Goal: Information Seeking & Learning: Learn about a topic

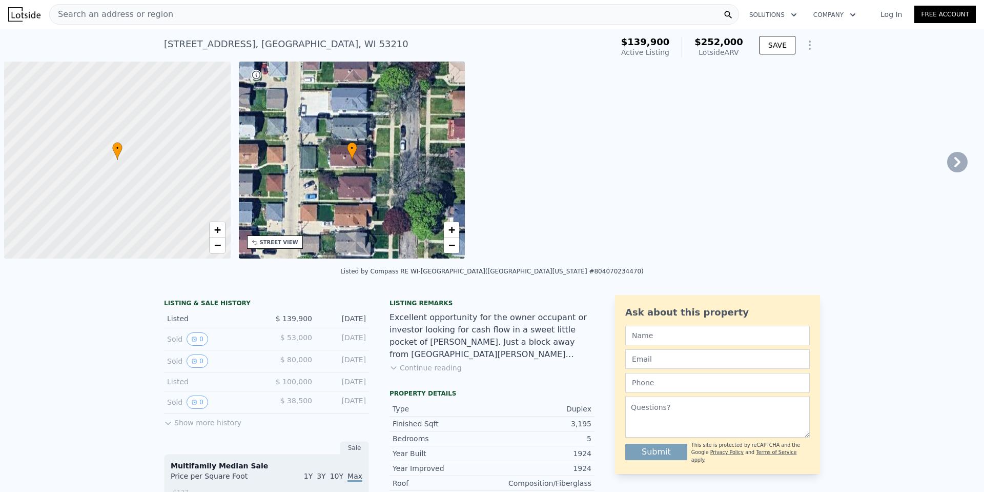
scroll to position [0, 4]
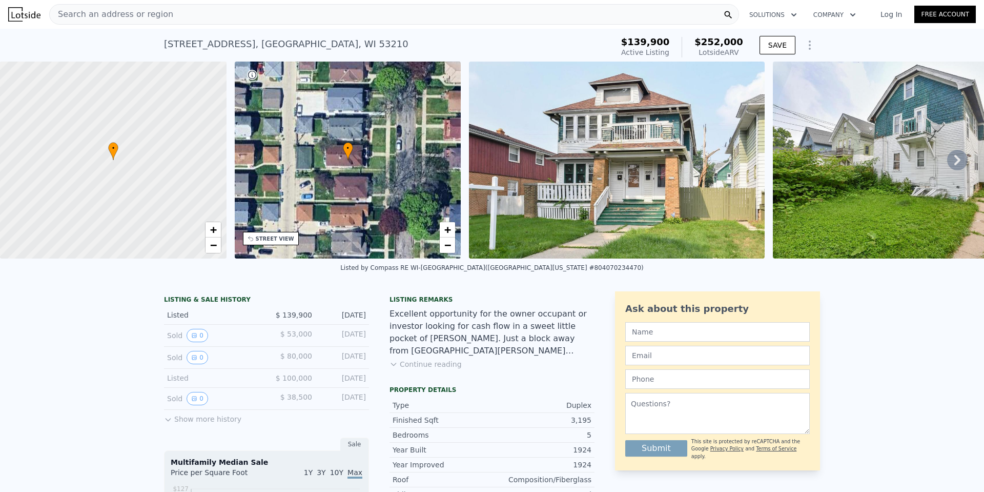
click at [176, 13] on div "Search an address or region" at bounding box center [394, 14] width 690 height 21
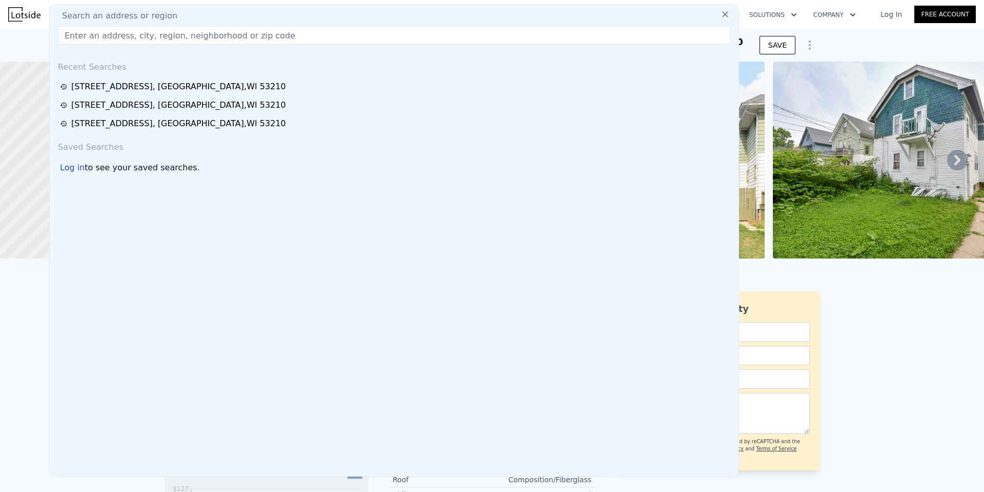
click at [149, 32] on input "text" at bounding box center [394, 35] width 672 height 18
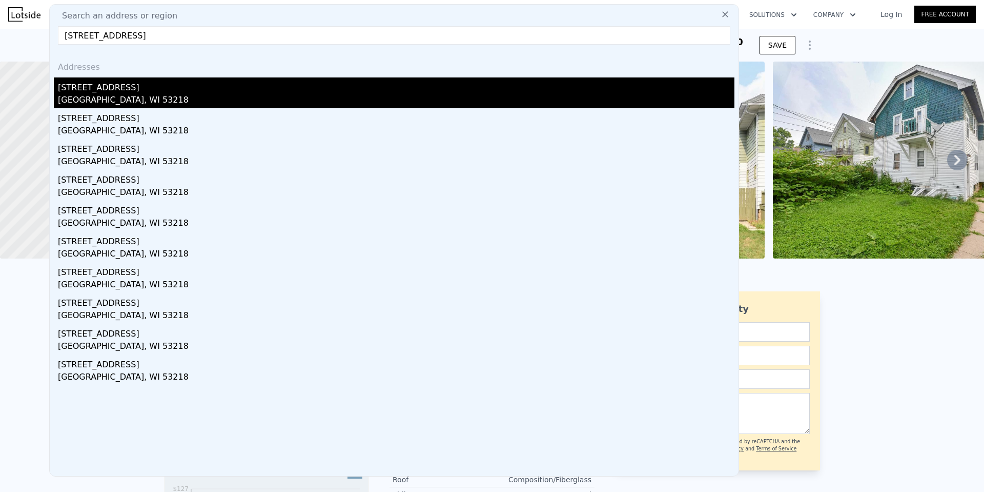
type input "4935 North 56th STREET, Milwaukee, WI 53218"
click at [83, 88] on div "4935 N 56th St" at bounding box center [396, 85] width 677 height 16
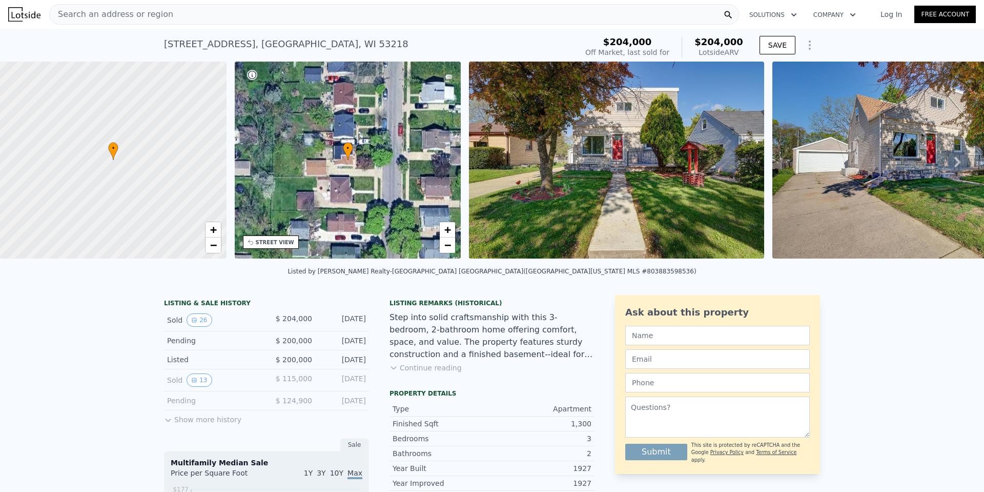
click at [663, 86] on img at bounding box center [616, 160] width 295 height 197
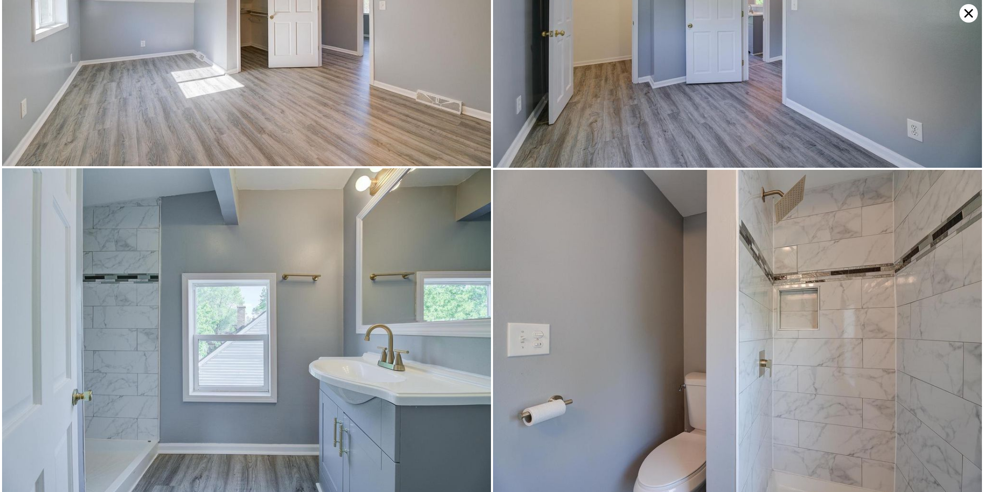
scroll to position [2932, 0]
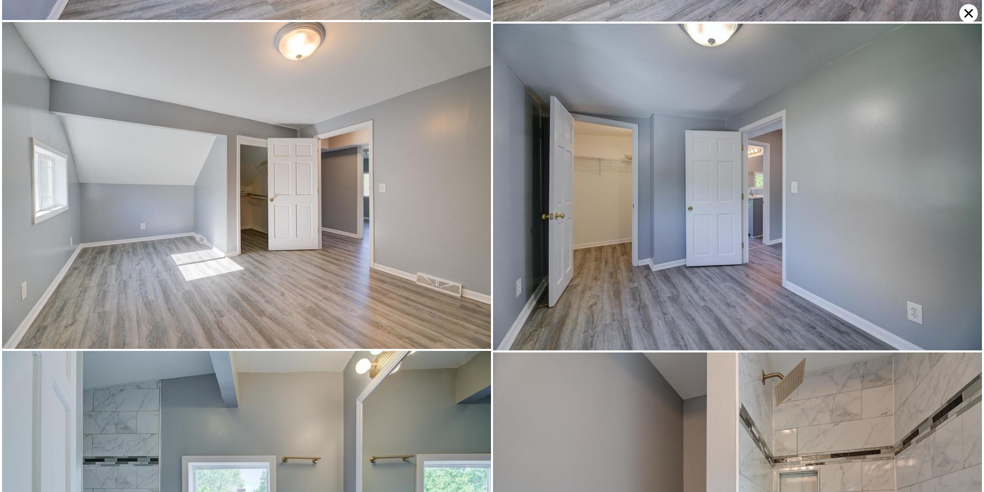
click at [962, 12] on icon at bounding box center [968, 13] width 18 height 18
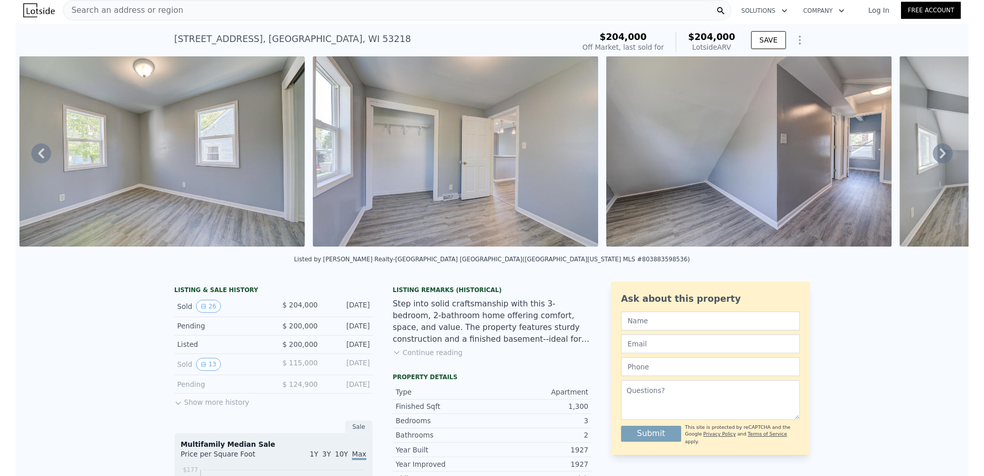
scroll to position [0, 0]
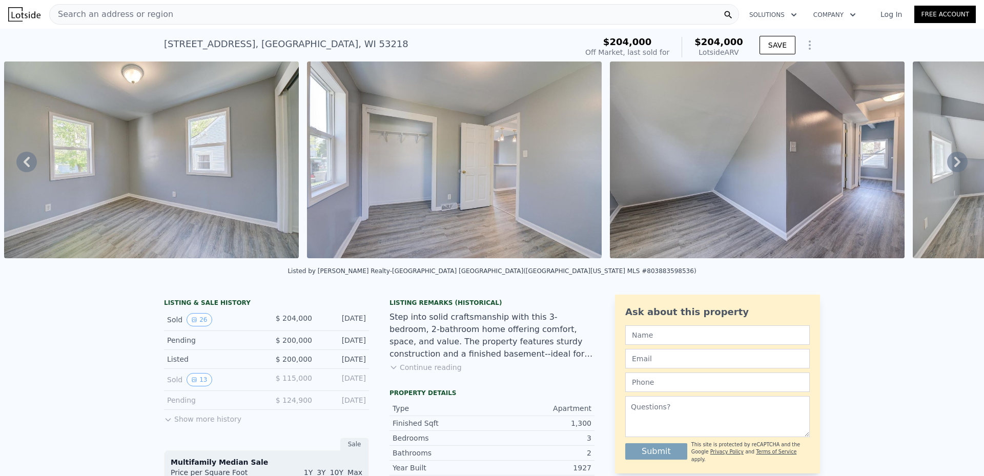
click at [402, 373] on button "Continue reading" at bounding box center [426, 367] width 72 height 10
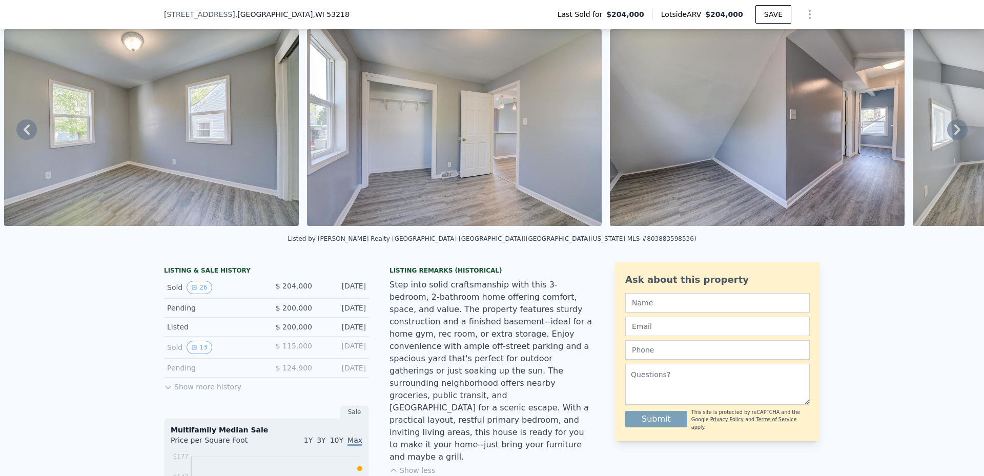
scroll to position [201, 0]
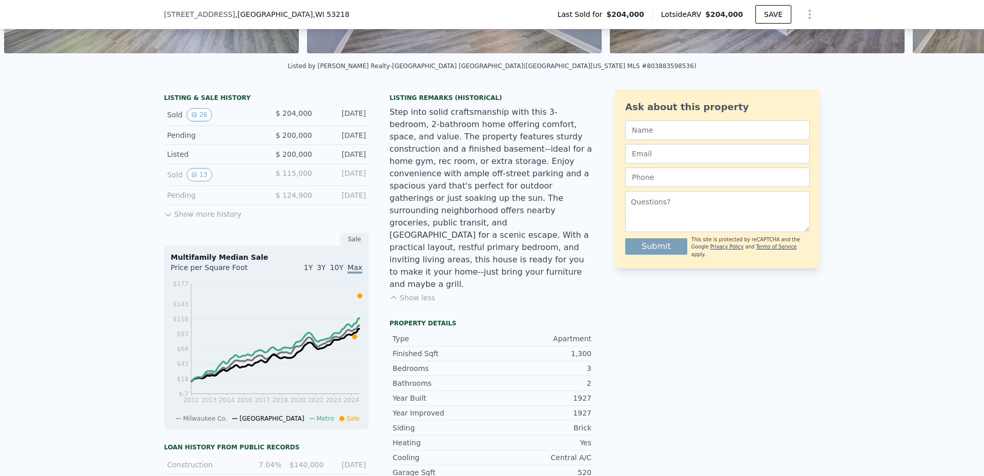
click at [768, 353] on div "Ask about this property Submit This site is protected by reCAPTCHA and the Goog…" at bounding box center [717, 357] width 205 height 535
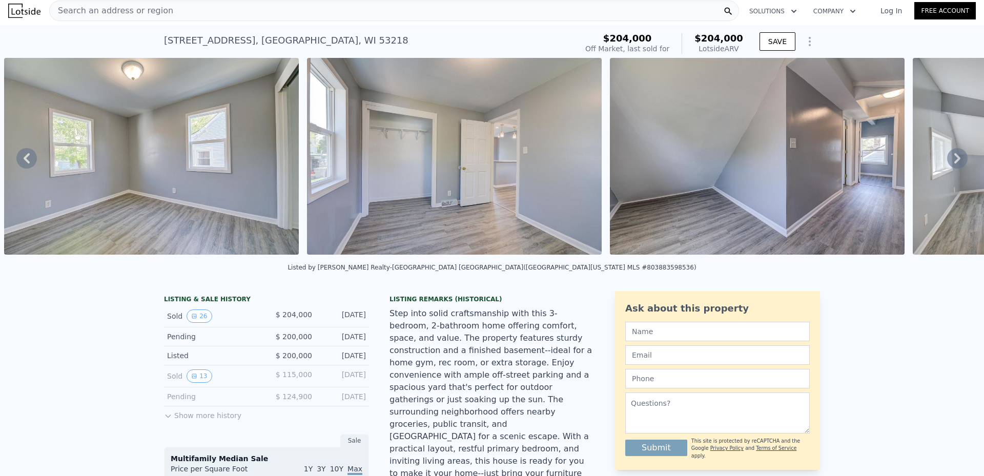
scroll to position [0, 0]
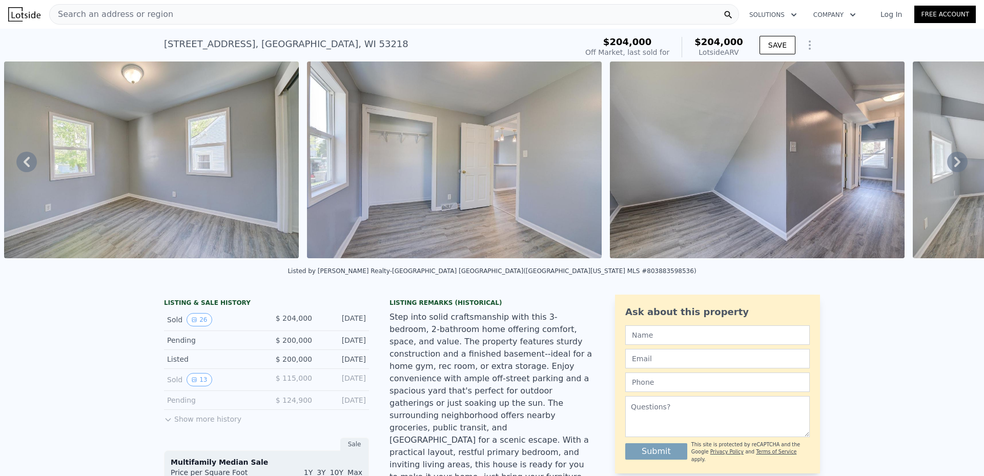
click at [302, 15] on div "Search an address or region" at bounding box center [394, 14] width 690 height 21
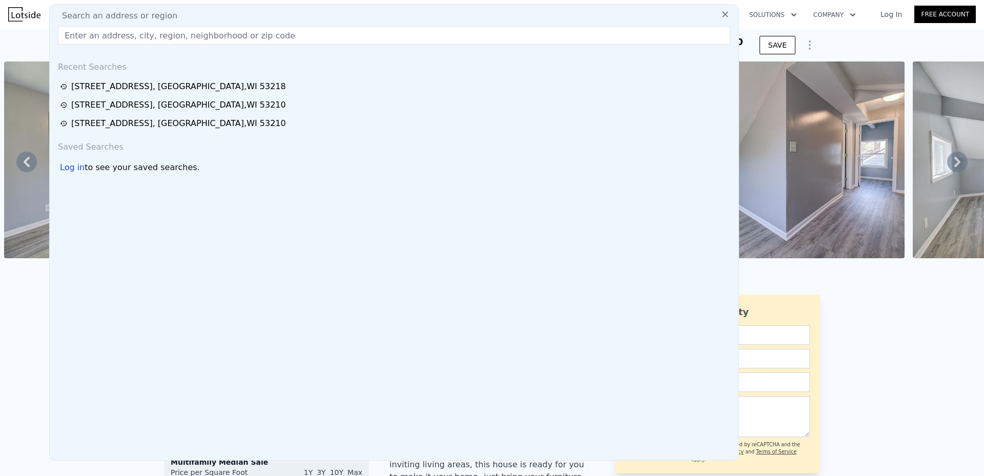
click at [215, 35] on input "text" at bounding box center [394, 35] width 672 height 18
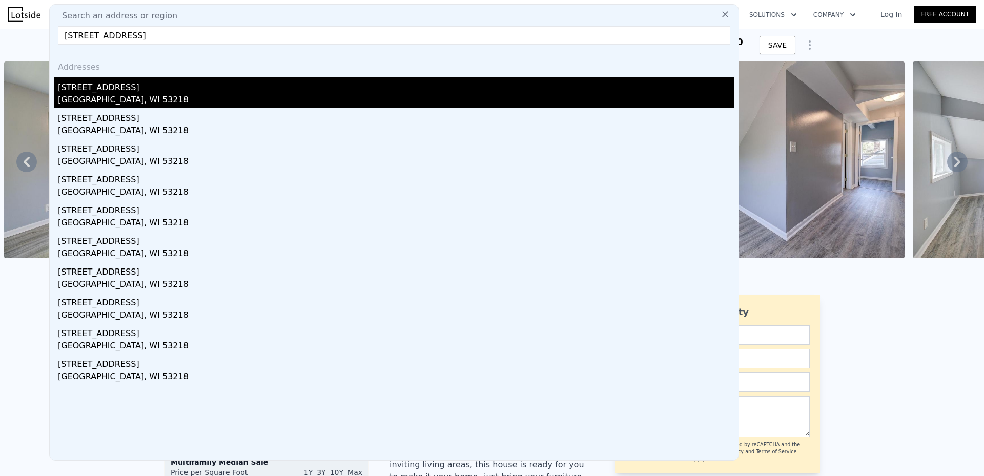
type input "5030 North 62nd STREET, Milwaukee, WI 53218"
click at [123, 89] on div "5030 N 62nd St" at bounding box center [396, 85] width 677 height 16
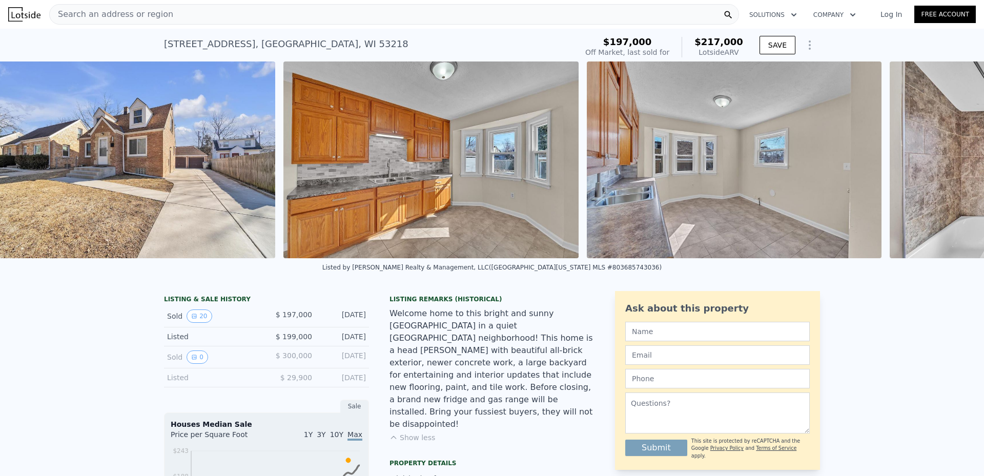
scroll to position [0, 469]
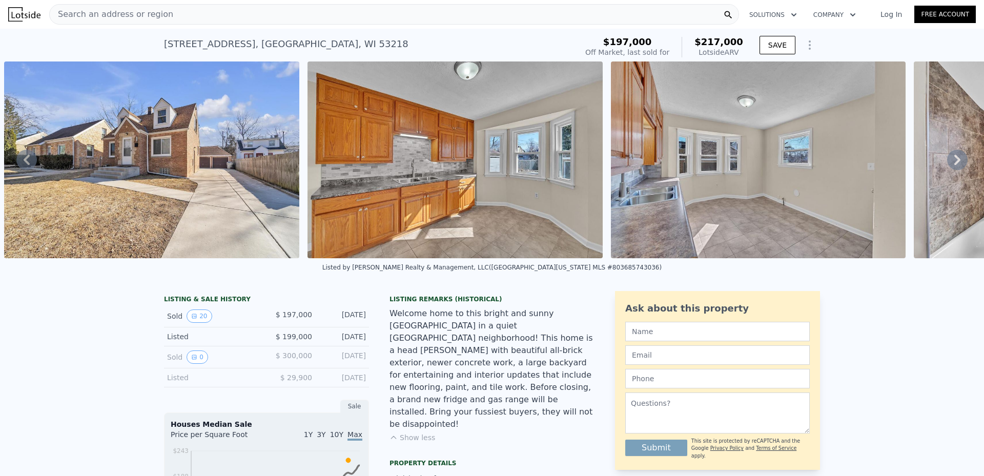
click at [398, 159] on img at bounding box center [455, 160] width 295 height 197
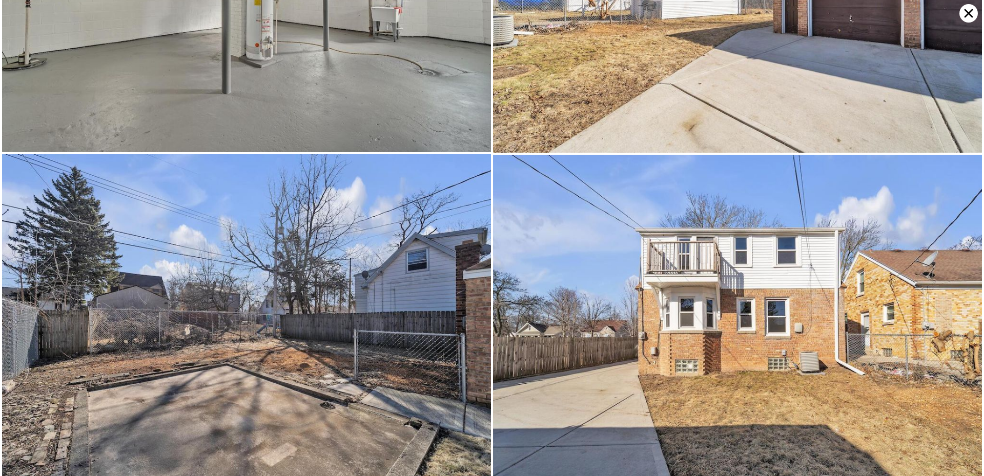
scroll to position [2281, 0]
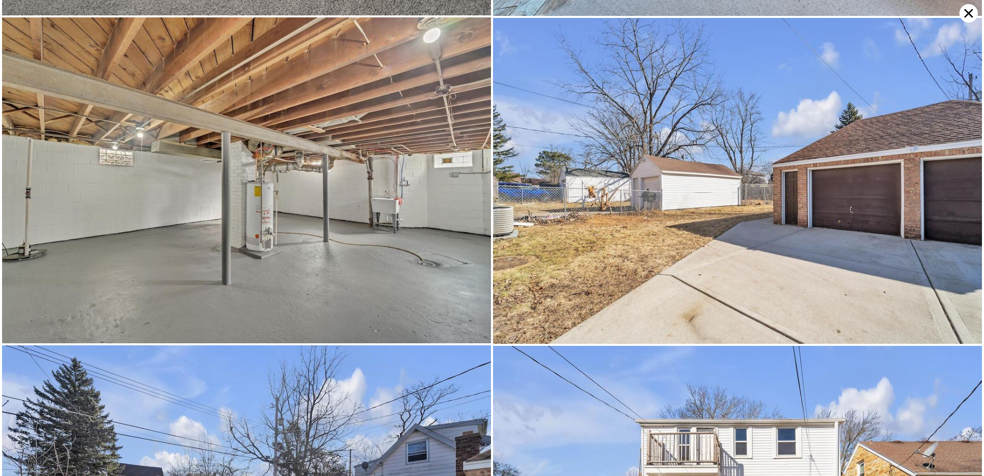
click at [966, 14] on icon at bounding box center [968, 13] width 18 height 18
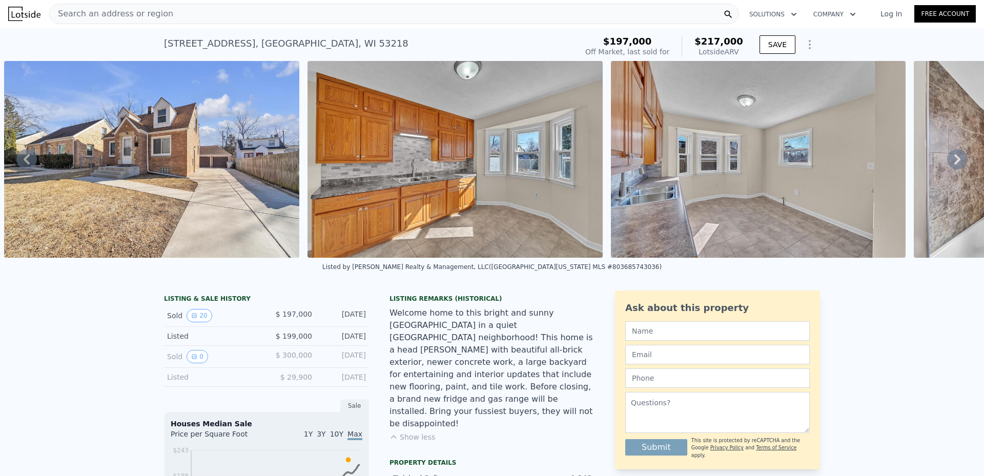
scroll to position [0, 0]
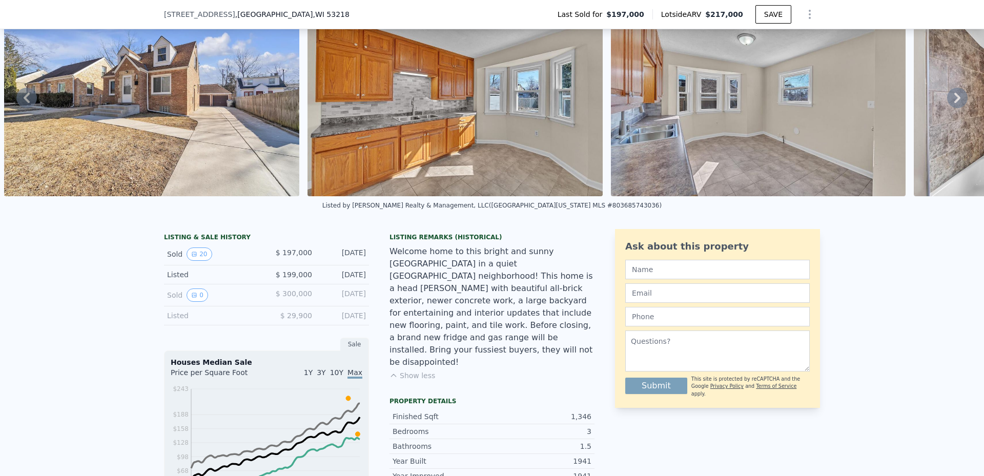
scroll to position [99, 0]
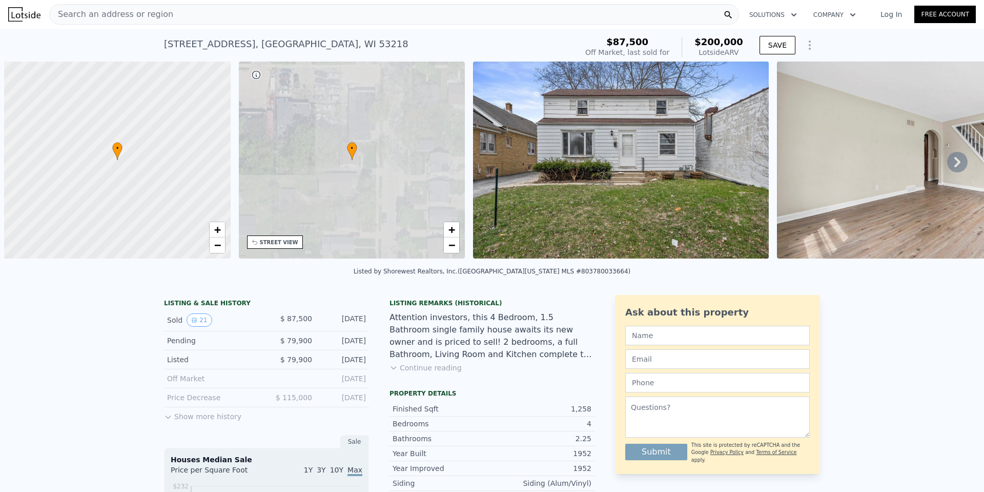
scroll to position [0, 4]
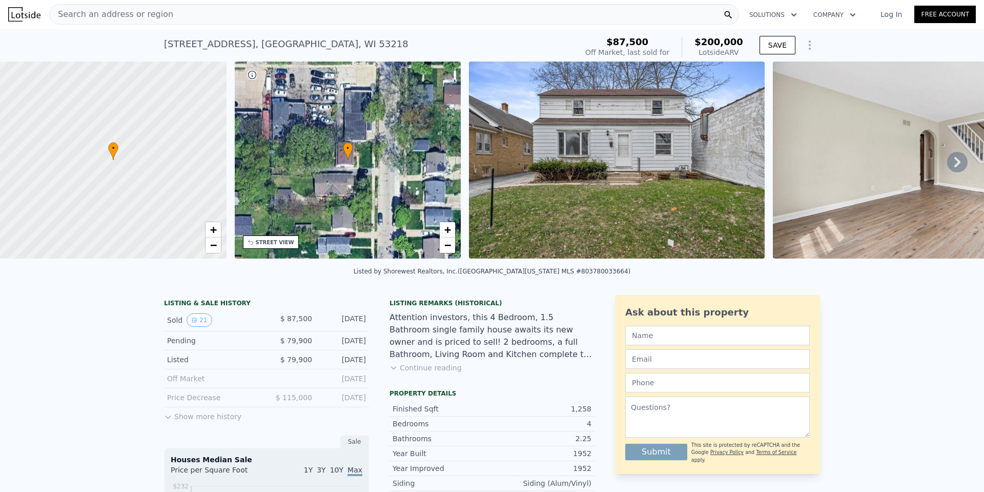
click at [578, 200] on img at bounding box center [617, 160] width 296 height 197
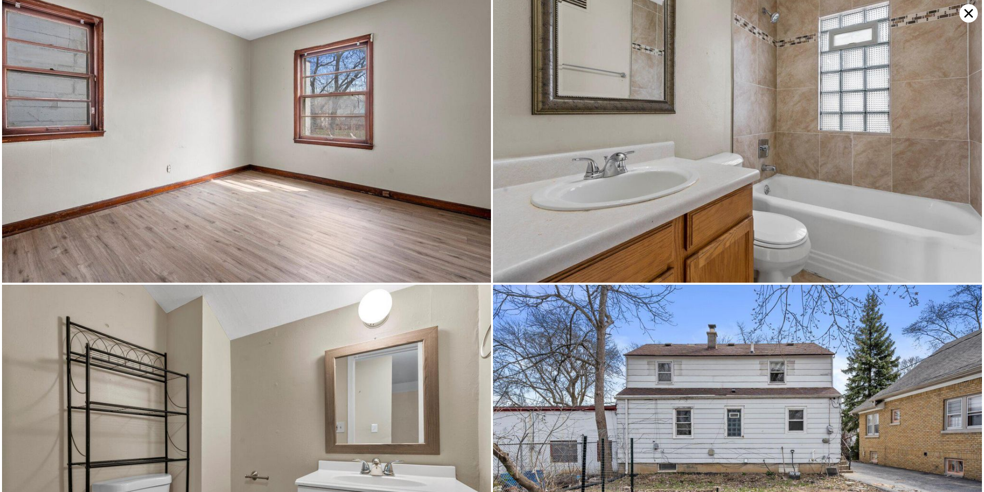
scroll to position [1951, 0]
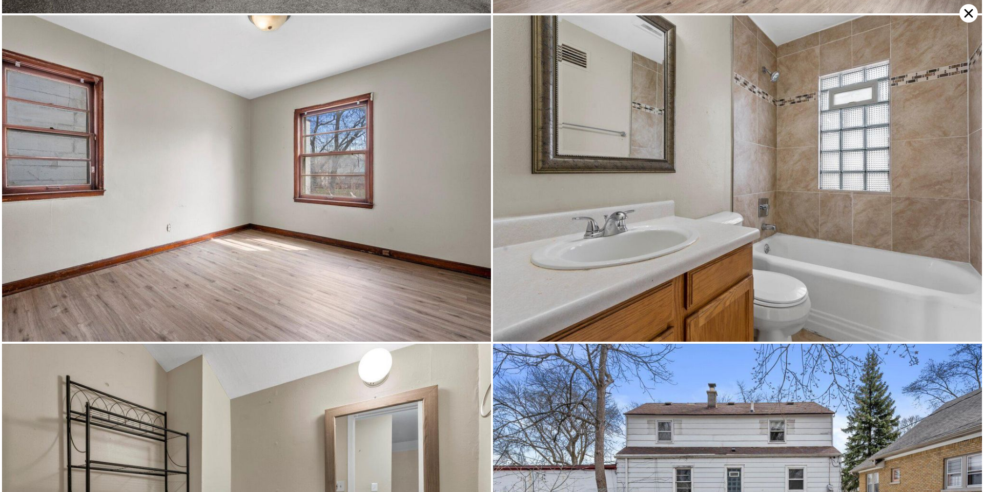
click at [969, 19] on icon at bounding box center [968, 13] width 18 height 18
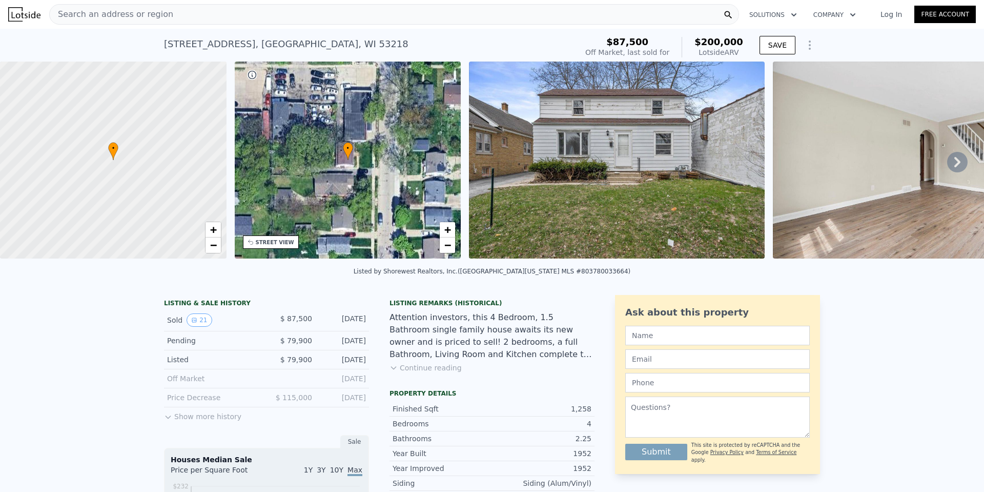
click at [623, 180] on img at bounding box center [617, 160] width 296 height 197
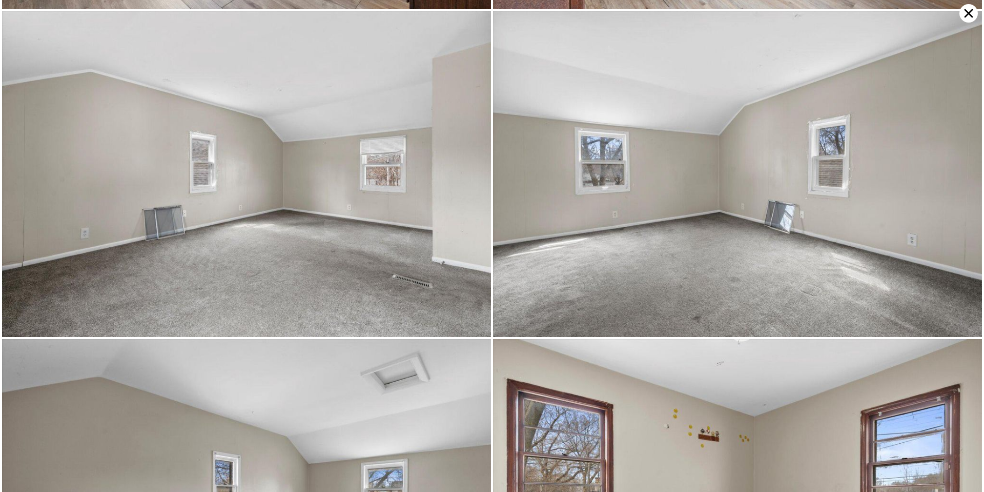
scroll to position [1301, 0]
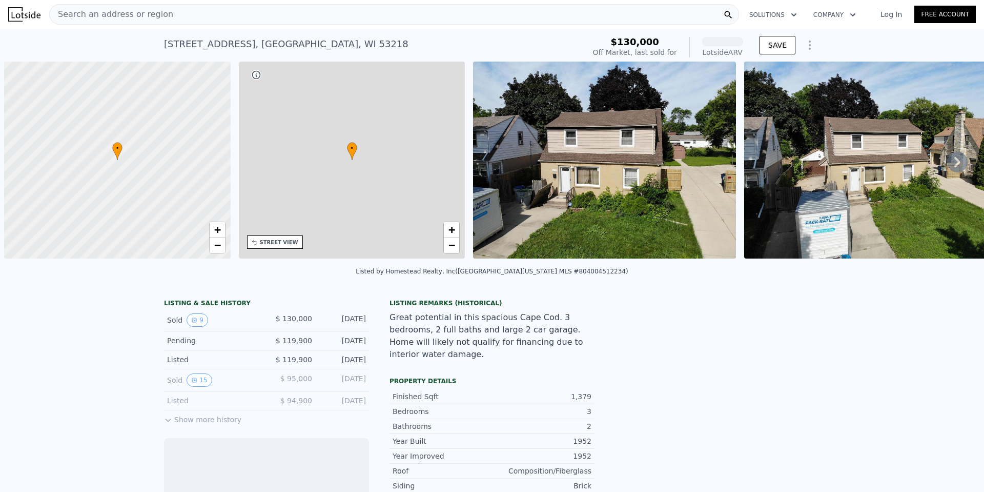
scroll to position [0, 4]
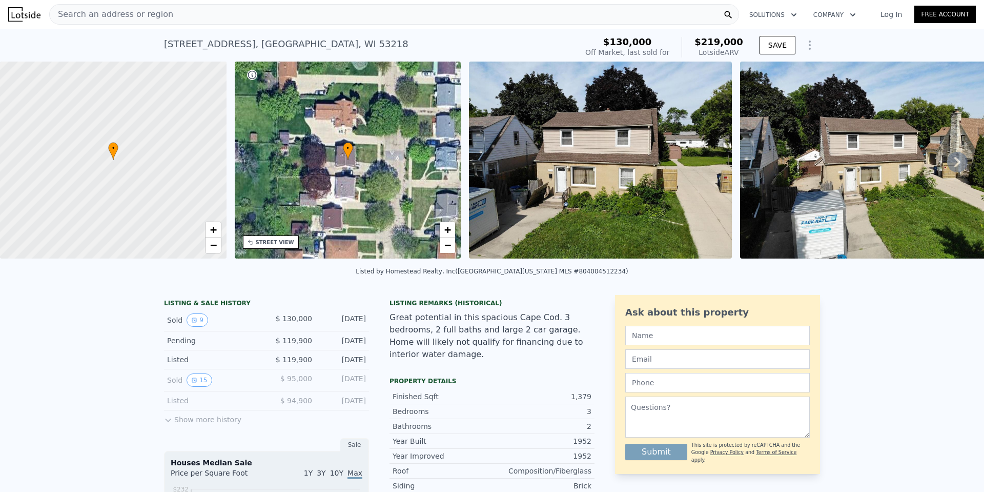
click at [552, 190] on img at bounding box center [600, 160] width 263 height 197
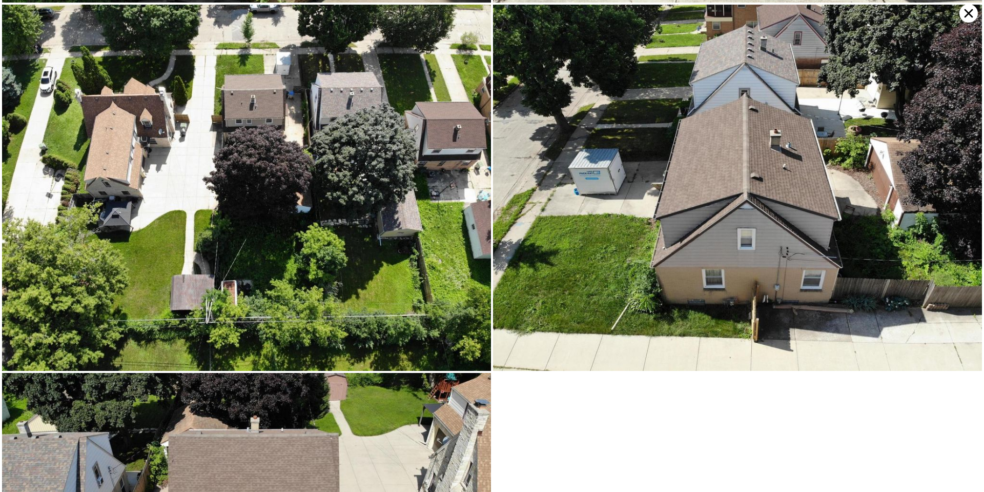
scroll to position [1096, 0]
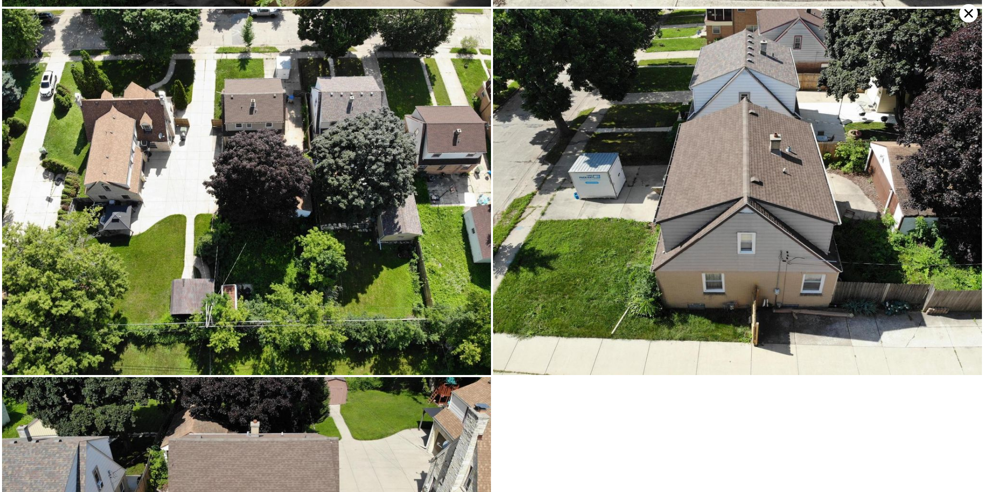
click at [969, 20] on icon at bounding box center [968, 13] width 18 height 18
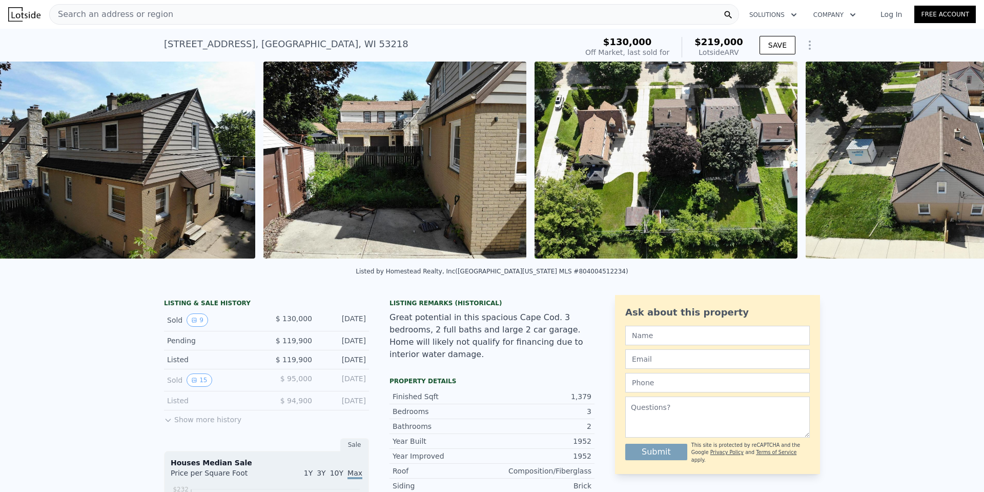
scroll to position [0, 1553]
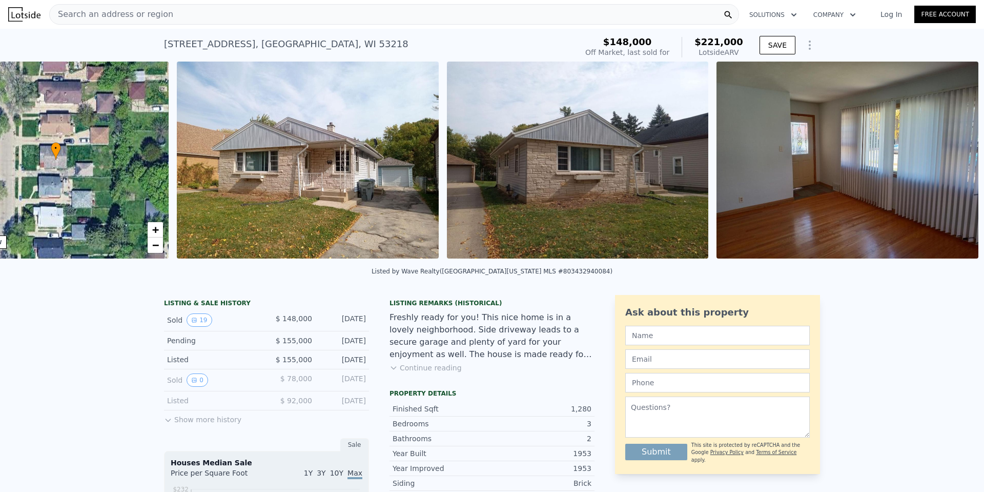
scroll to position [0, 239]
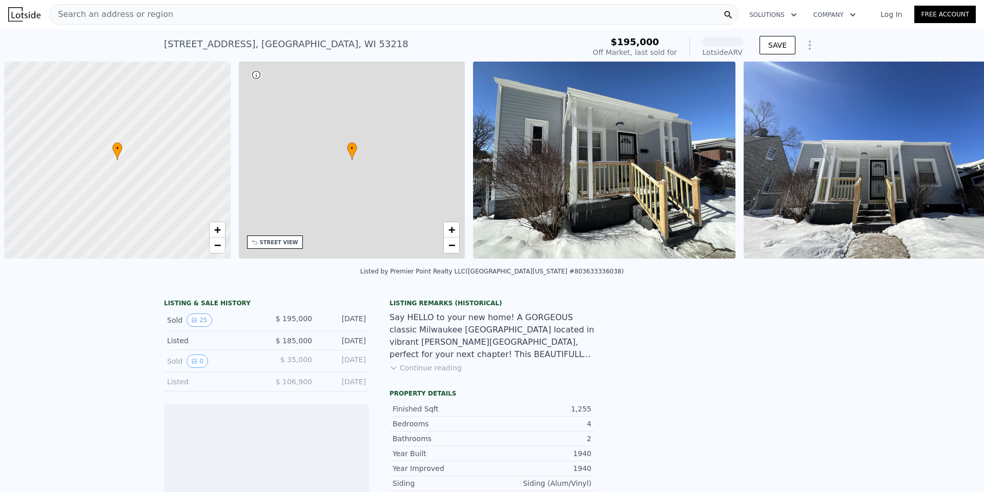
scroll to position [0, 4]
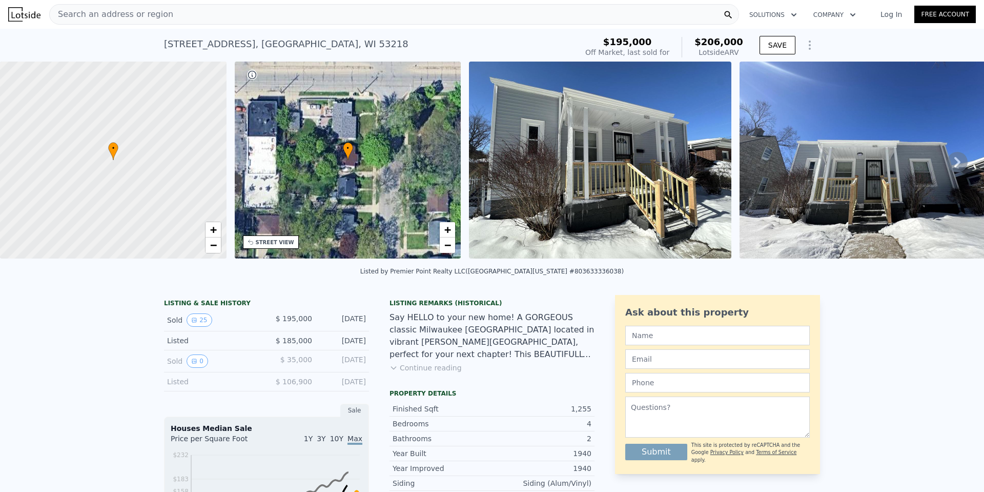
click at [552, 144] on img at bounding box center [600, 160] width 262 height 197
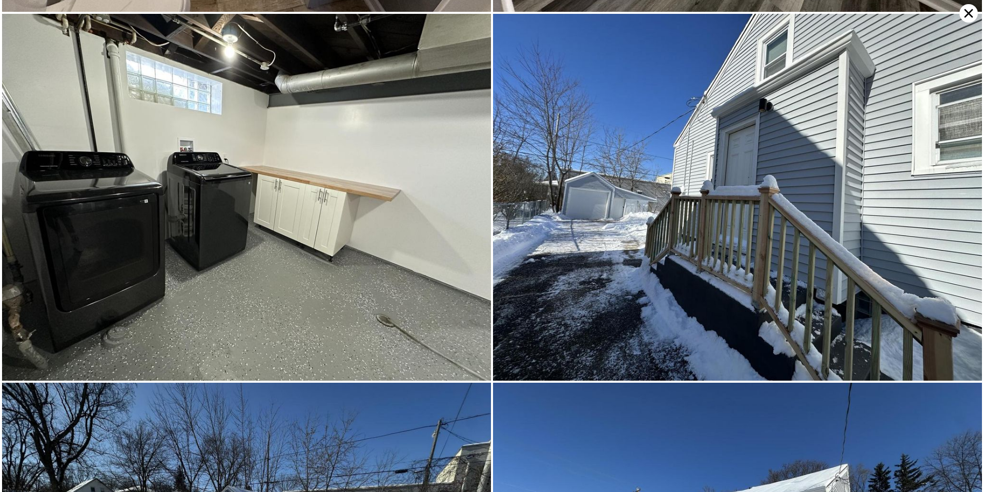
scroll to position [3293, 0]
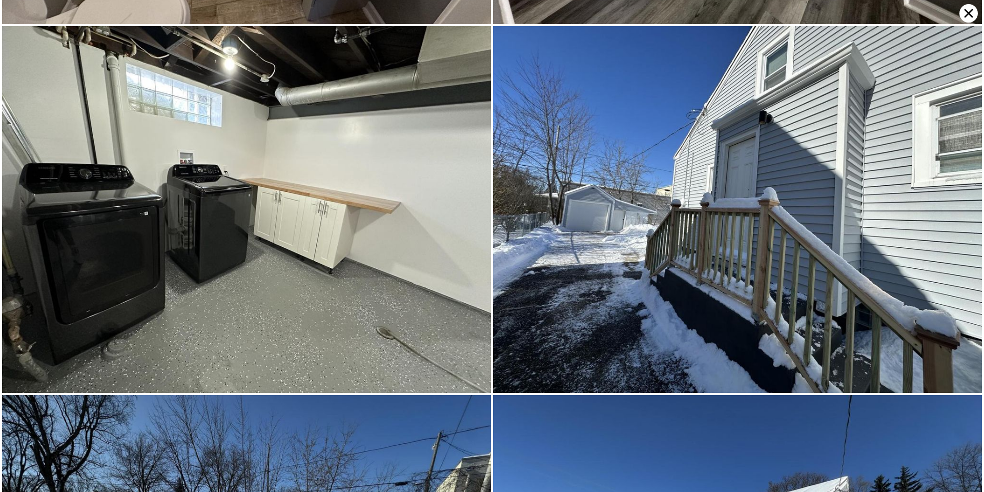
click at [968, 13] on icon at bounding box center [969, 13] width 9 height 9
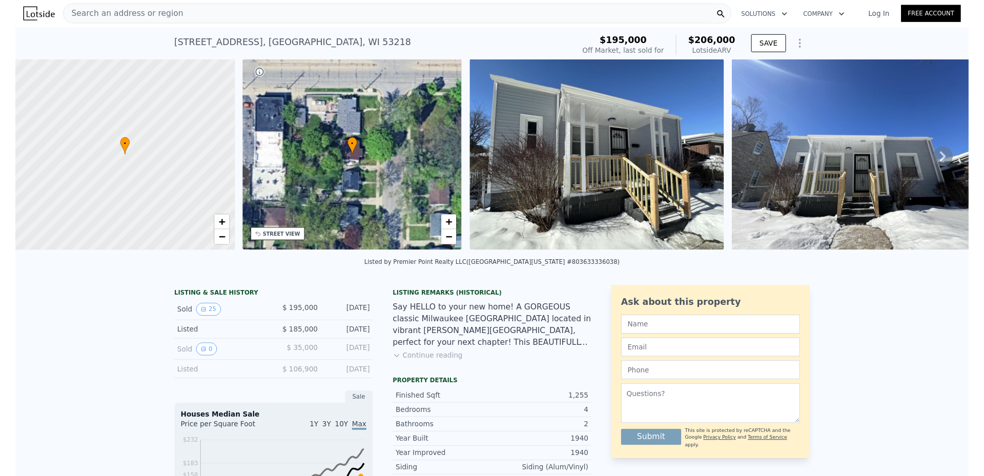
scroll to position [0, 0]
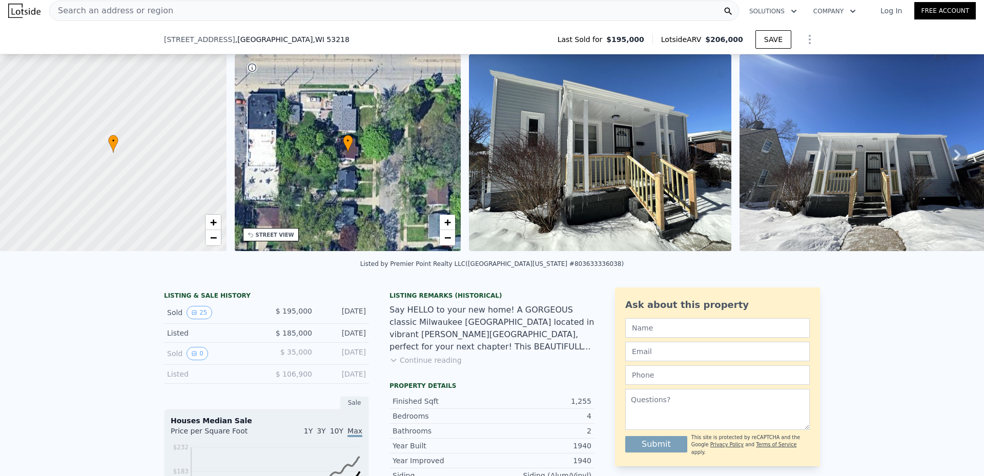
scroll to position [103, 0]
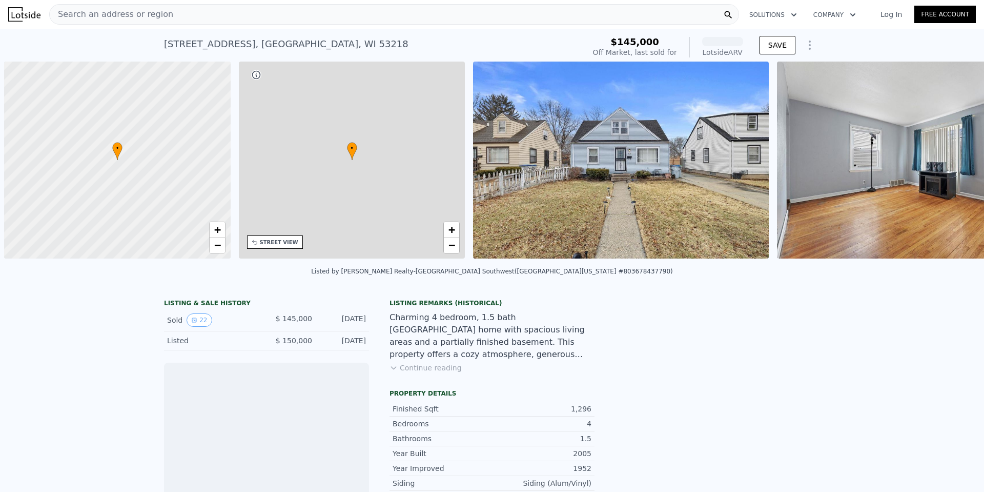
scroll to position [0, 4]
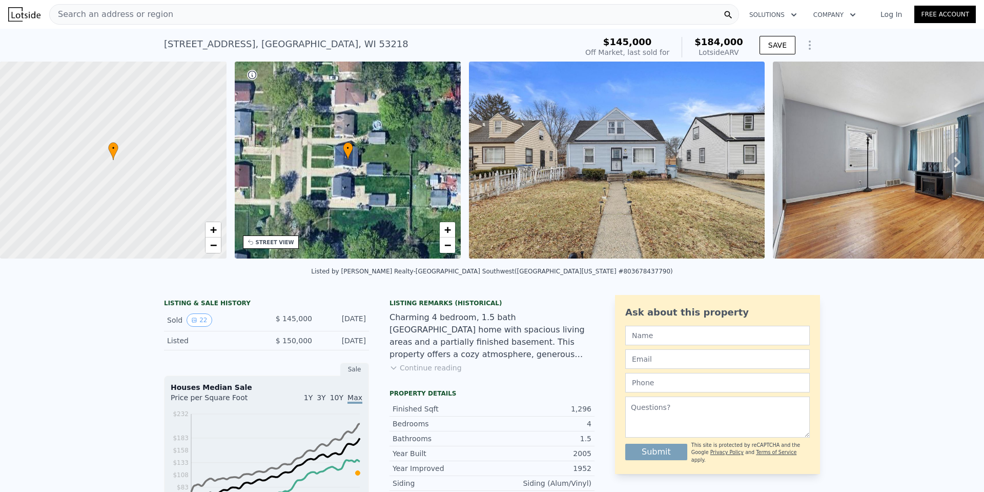
click at [628, 209] on img at bounding box center [617, 160] width 296 height 197
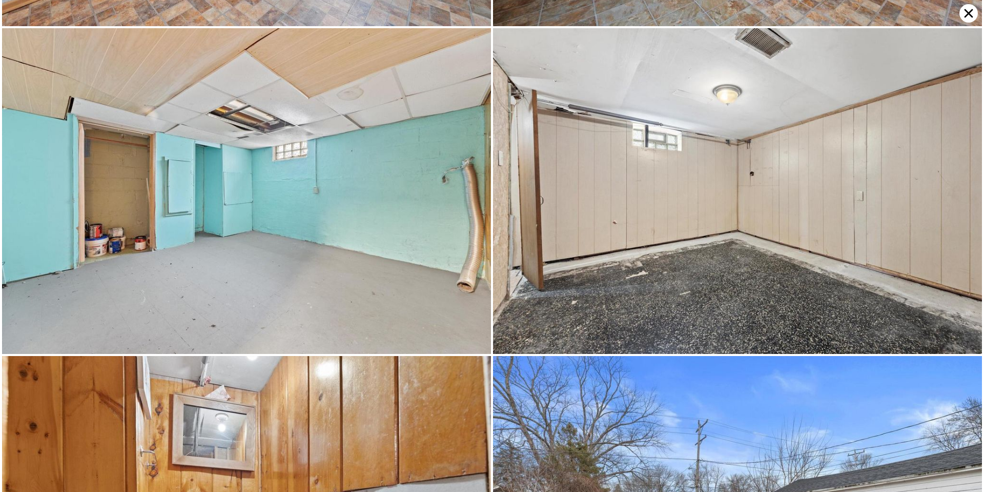
scroll to position [2601, 0]
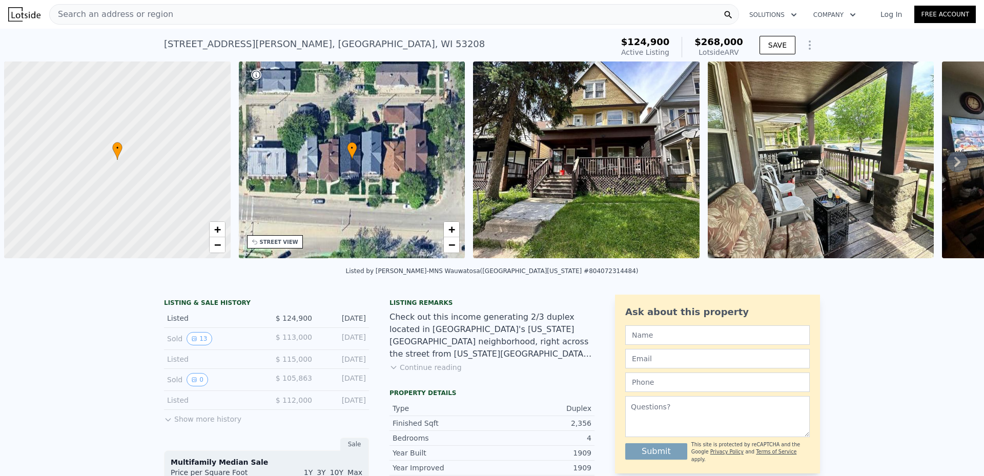
scroll to position [0, 4]
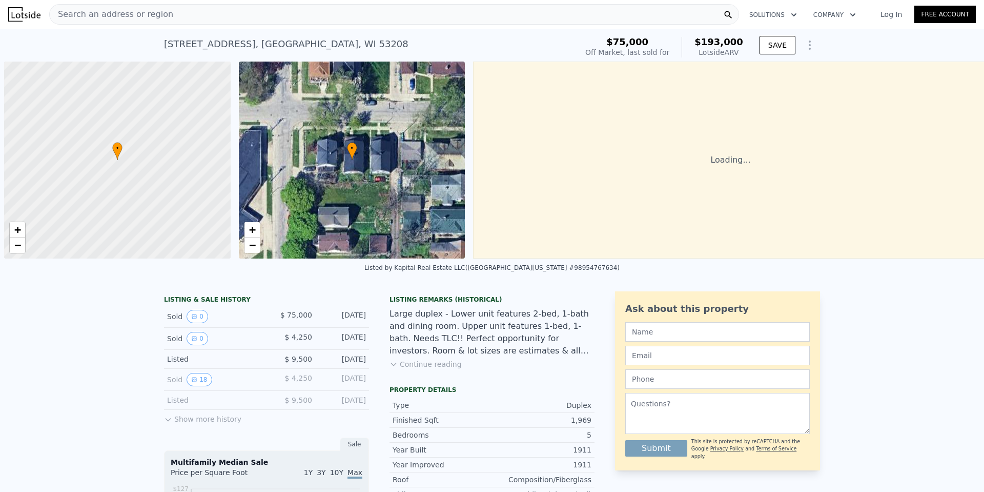
scroll to position [0, 4]
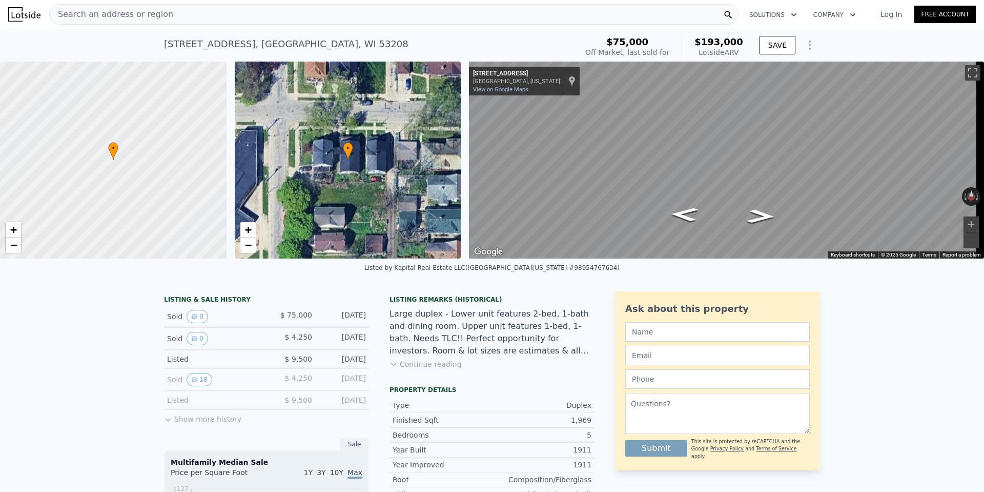
click at [137, 14] on span "Search an address or region" at bounding box center [112, 14] width 124 height 12
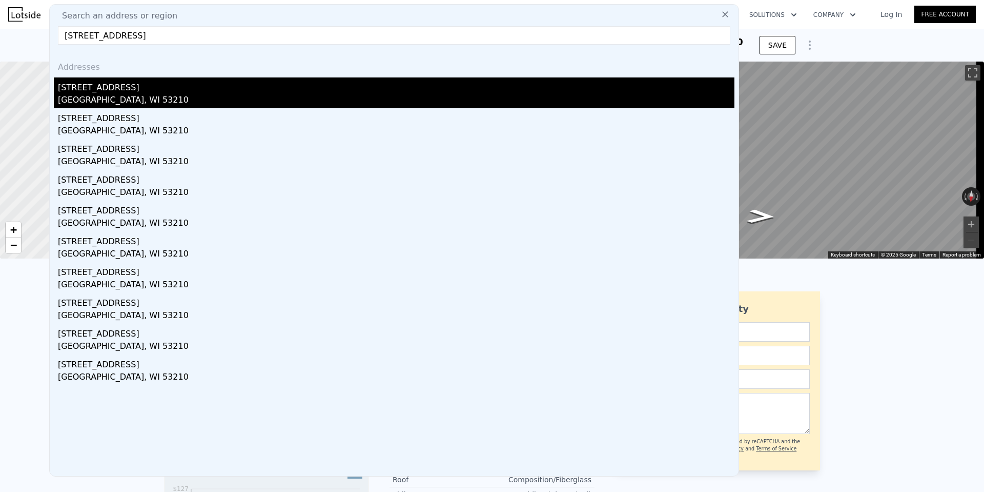
type input "[STREET_ADDRESS]"
click at [120, 91] on div "[STREET_ADDRESS]" at bounding box center [396, 85] width 677 height 16
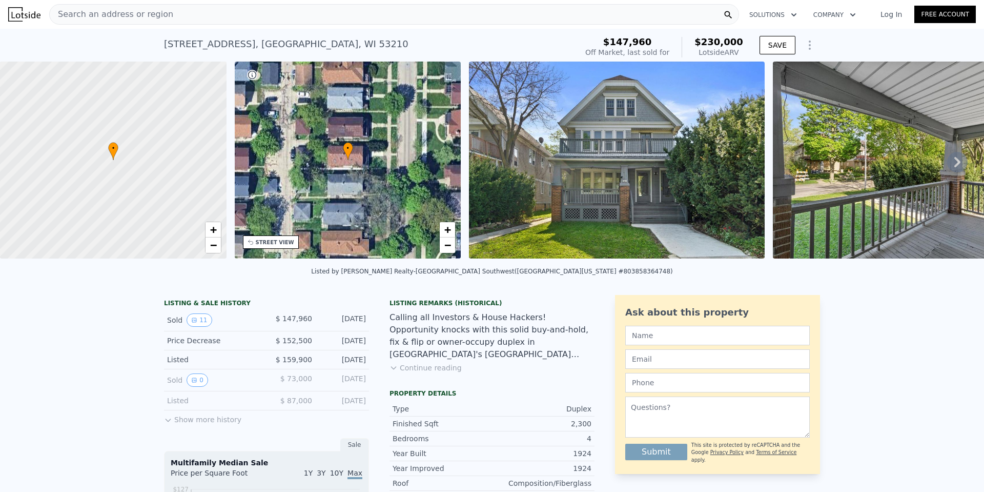
click at [550, 173] on img at bounding box center [617, 160] width 296 height 197
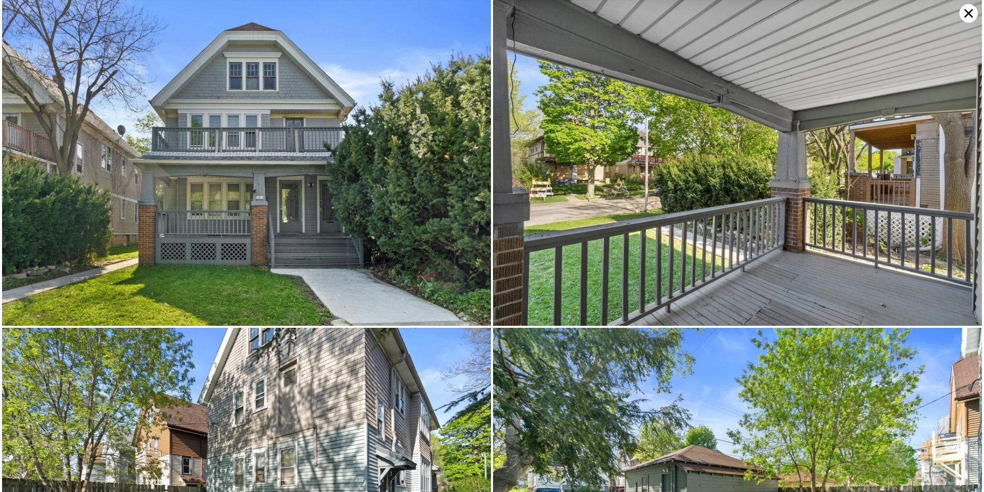
click at [969, 7] on icon at bounding box center [968, 13] width 18 height 18
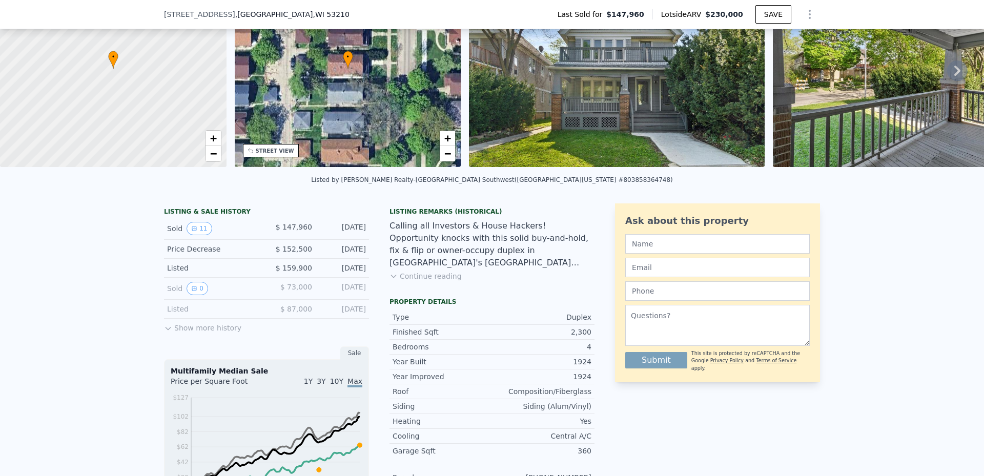
scroll to position [99, 0]
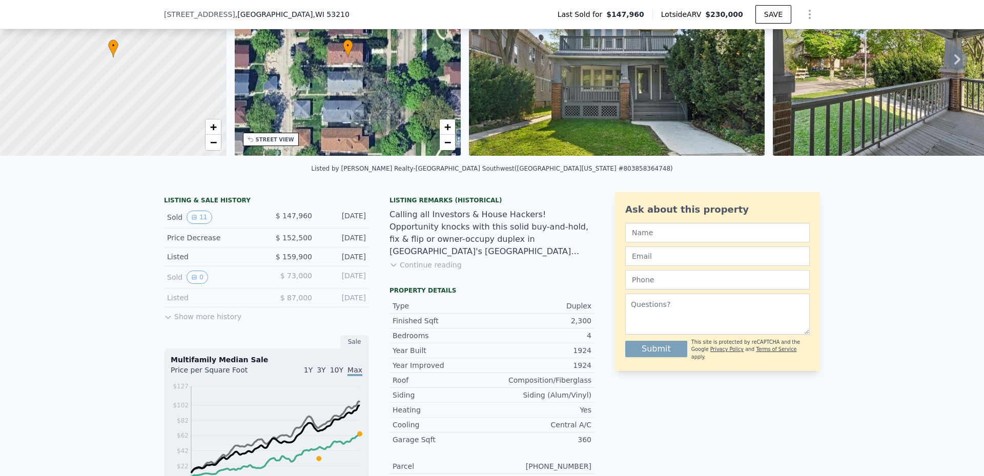
click at [403, 270] on button "Continue reading" at bounding box center [426, 265] width 72 height 10
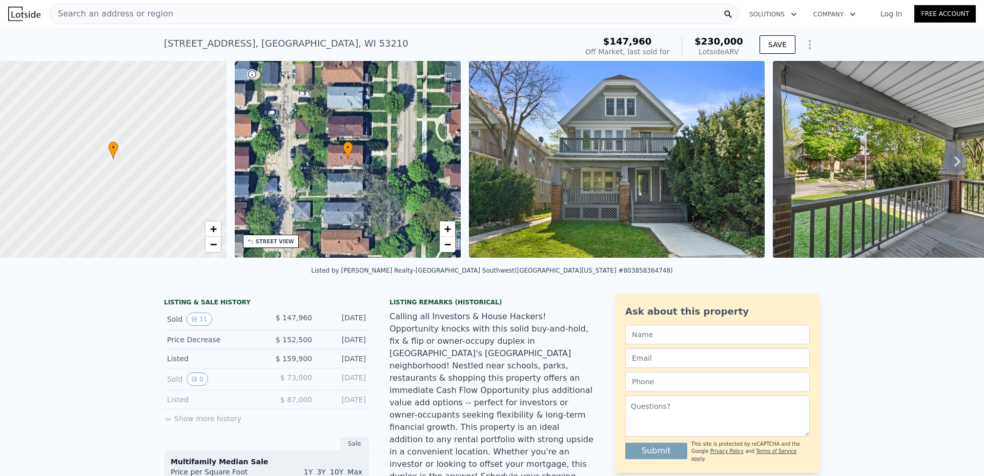
scroll to position [0, 0]
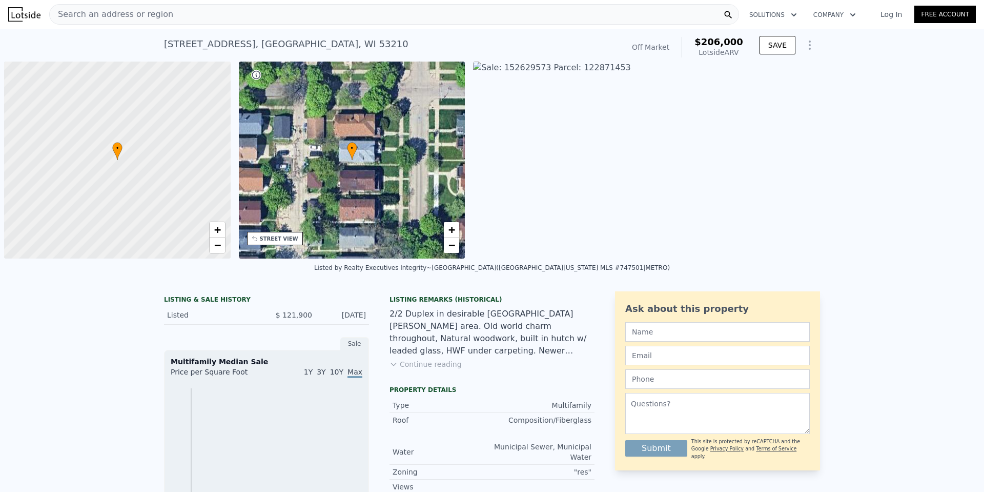
scroll to position [0, 4]
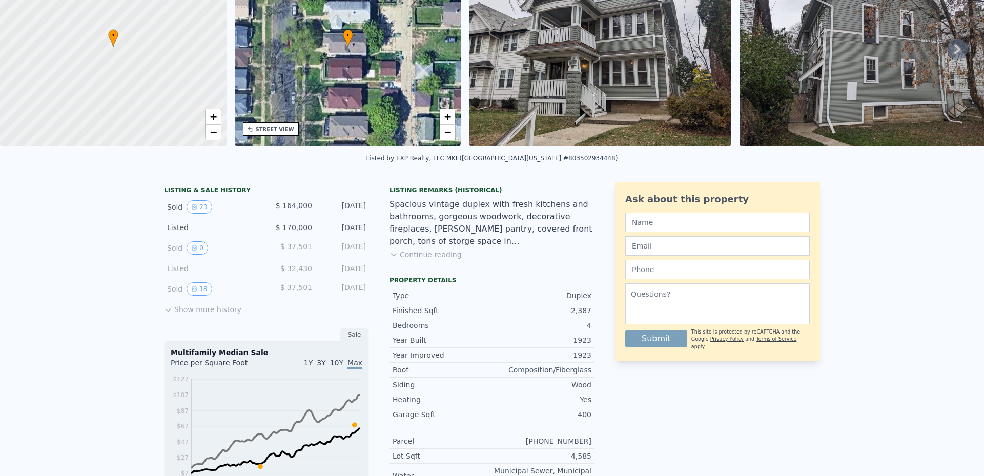
scroll to position [4, 0]
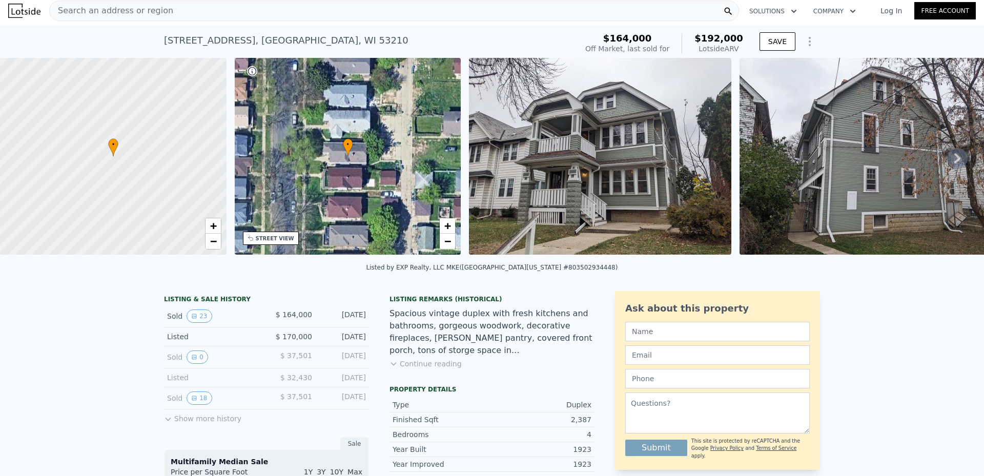
click at [649, 169] on img at bounding box center [600, 156] width 262 height 197
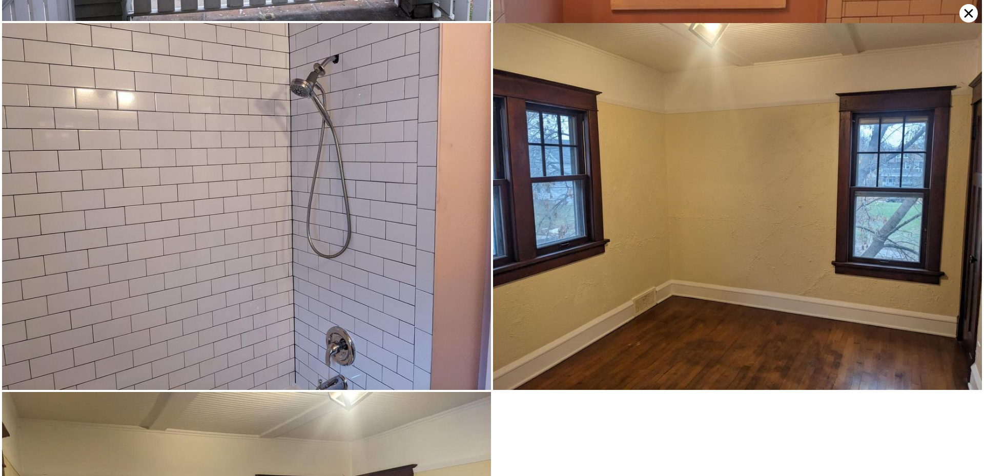
scroll to position [3972, 0]
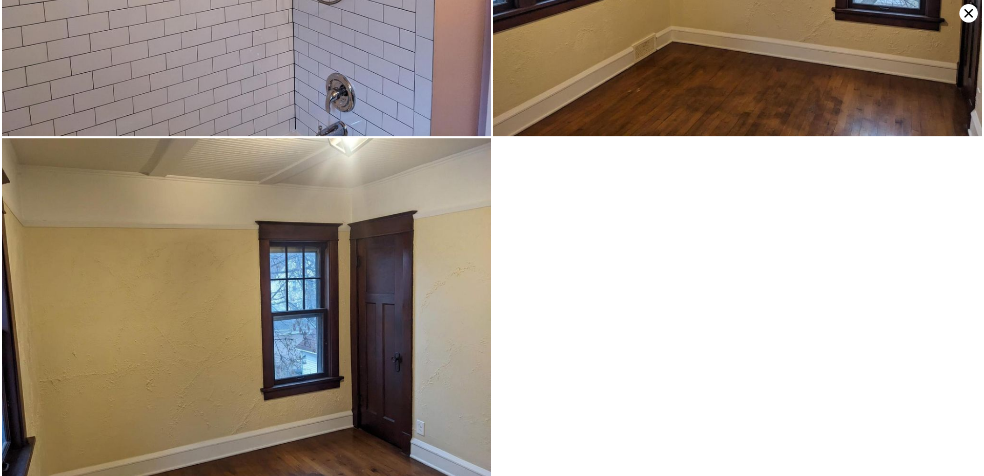
click at [970, 10] on icon at bounding box center [968, 13] width 18 height 18
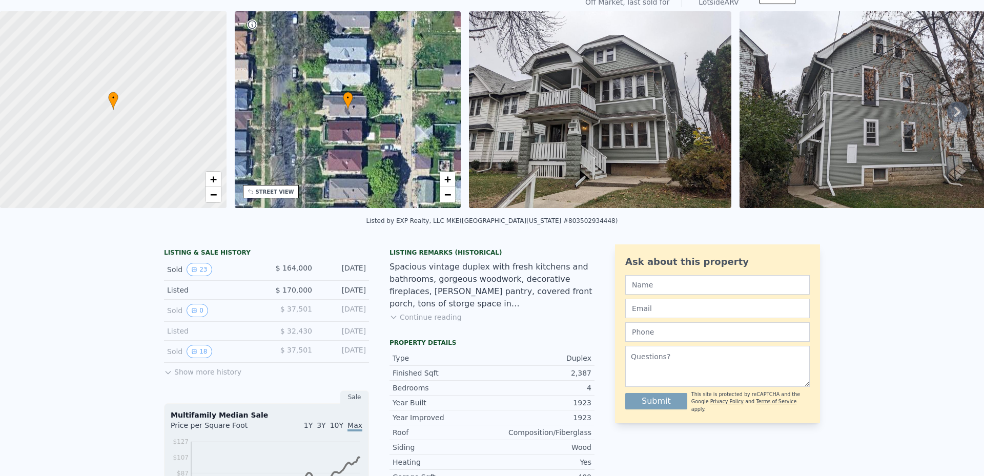
scroll to position [4, 0]
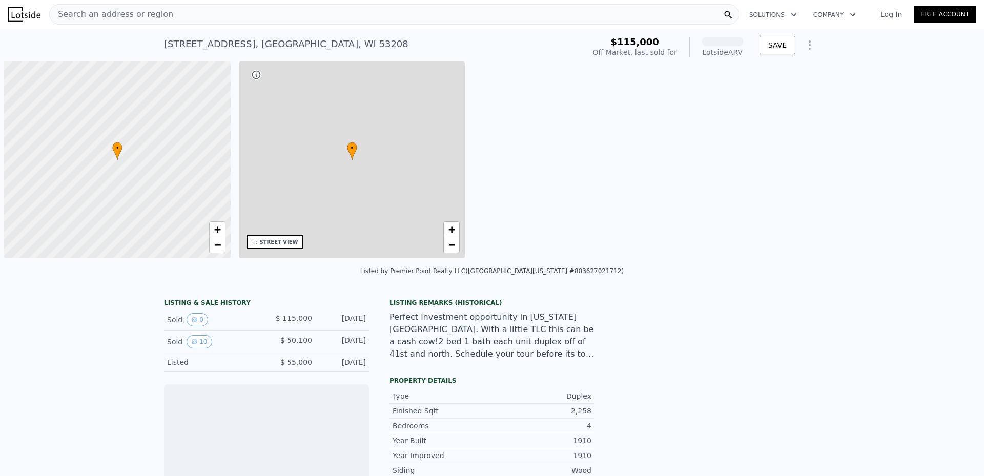
scroll to position [0, 4]
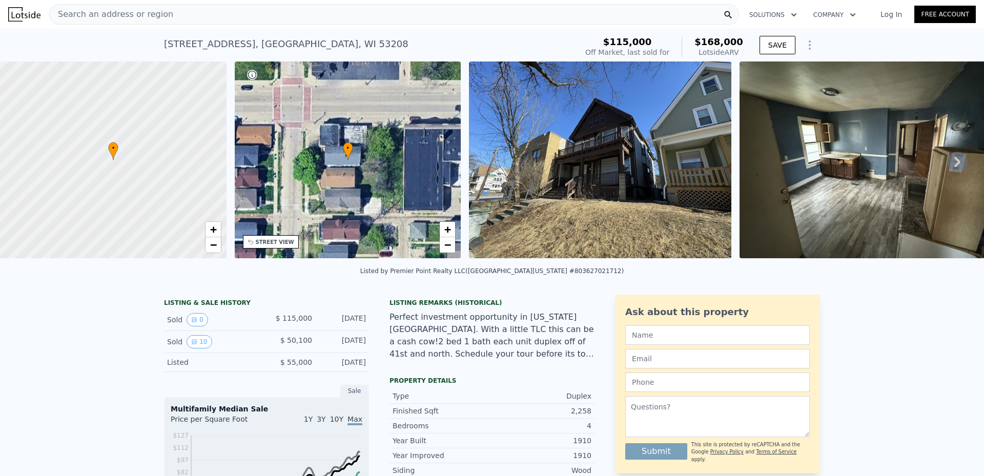
click at [573, 171] on img at bounding box center [600, 160] width 262 height 197
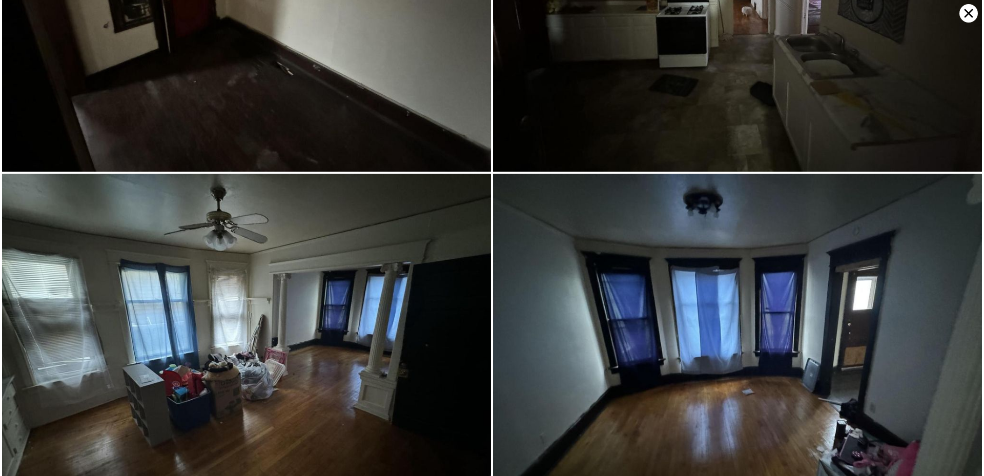
scroll to position [1351, 0]
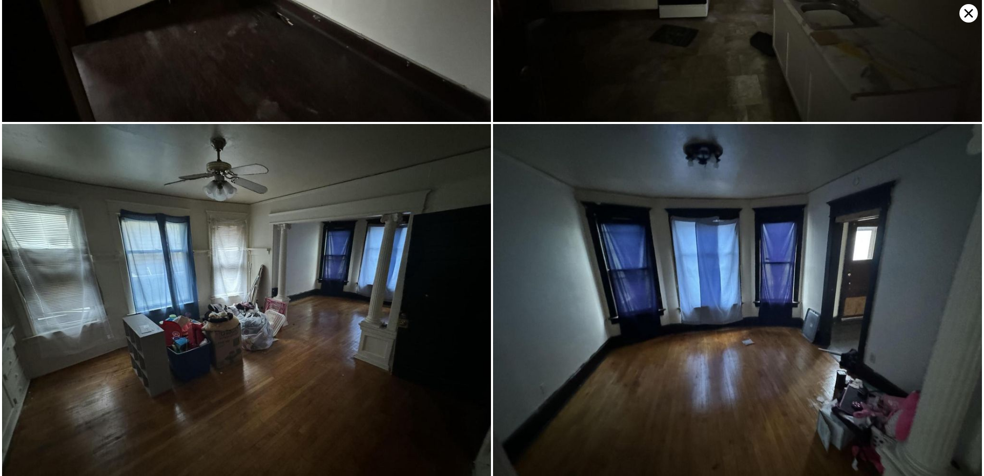
click at [963, 15] on icon at bounding box center [968, 13] width 18 height 18
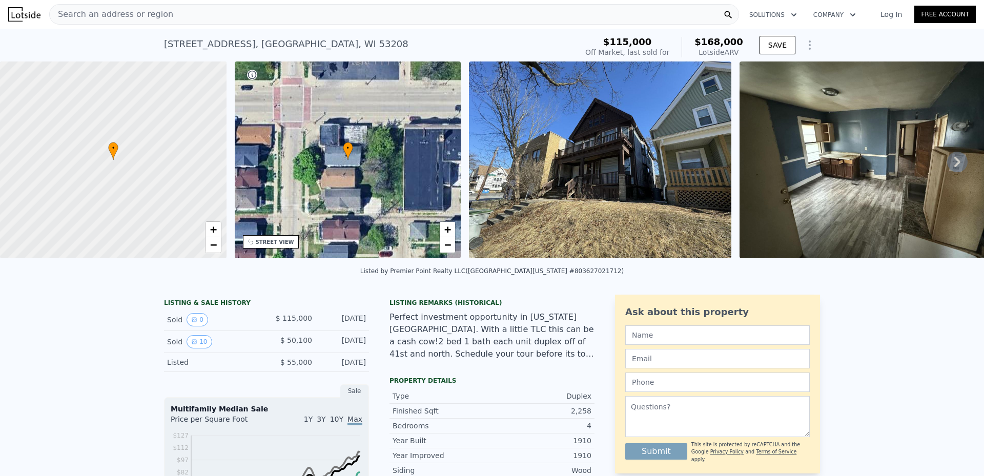
click at [563, 17] on div "Search an address or region" at bounding box center [394, 14] width 690 height 21
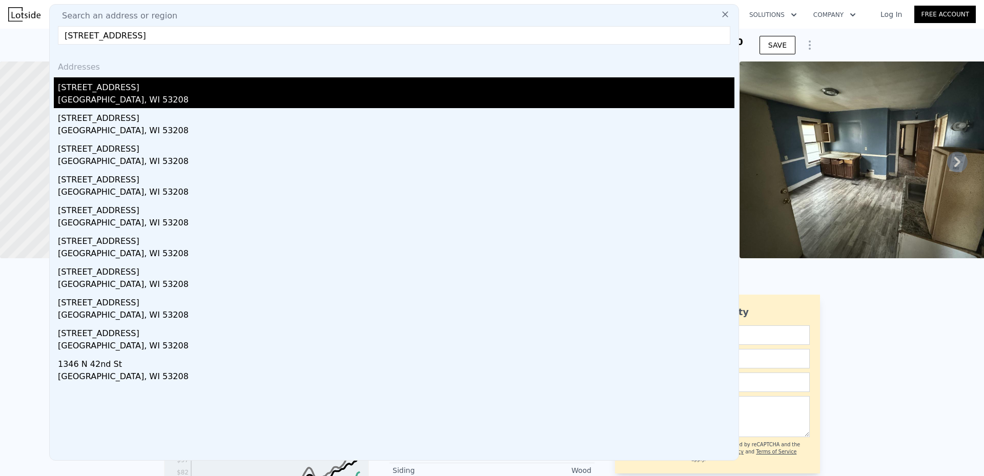
type input "[STREET_ADDRESS]"
click at [99, 94] on div "[GEOGRAPHIC_DATA], WI 53208" at bounding box center [396, 101] width 677 height 14
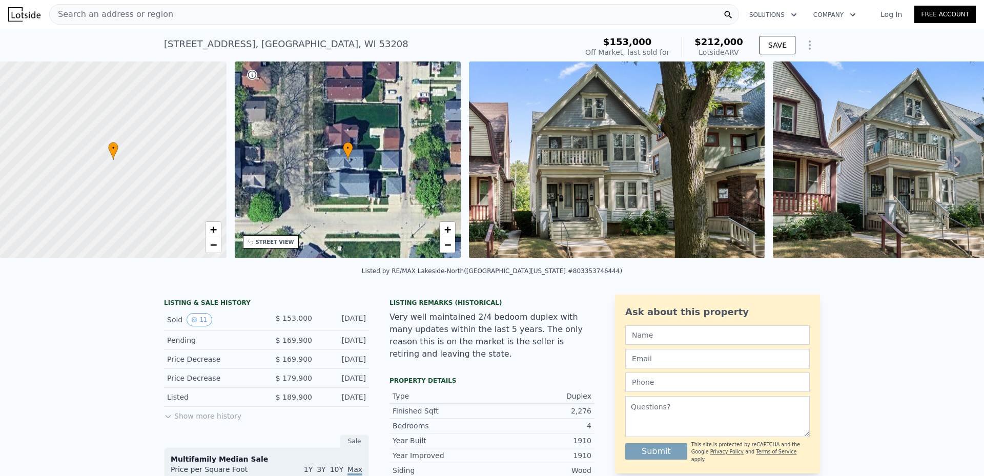
click at [620, 154] on img at bounding box center [617, 160] width 296 height 197
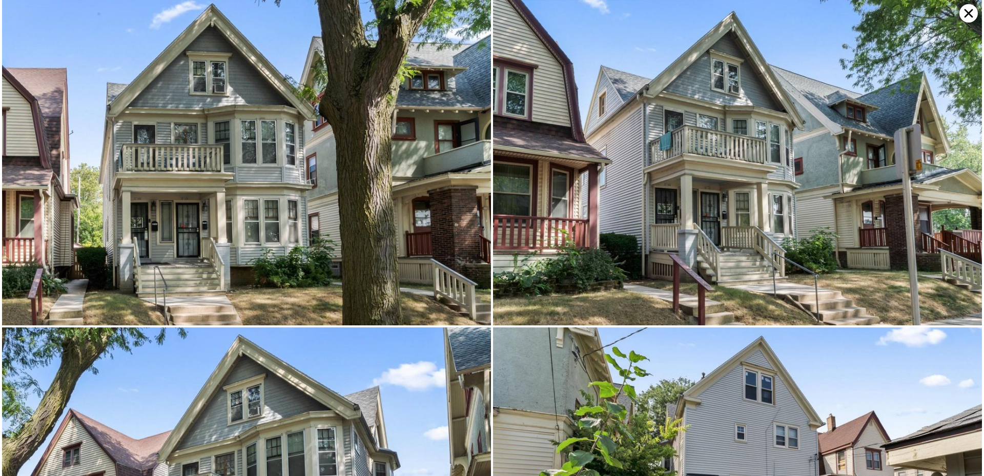
click at [968, 9] on icon at bounding box center [968, 13] width 18 height 18
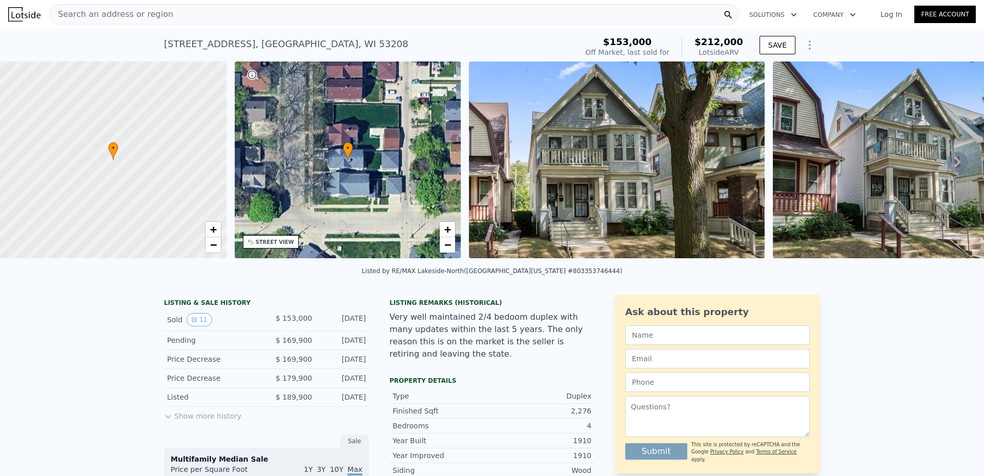
click at [327, 16] on div "Search an address or region" at bounding box center [394, 14] width 690 height 21
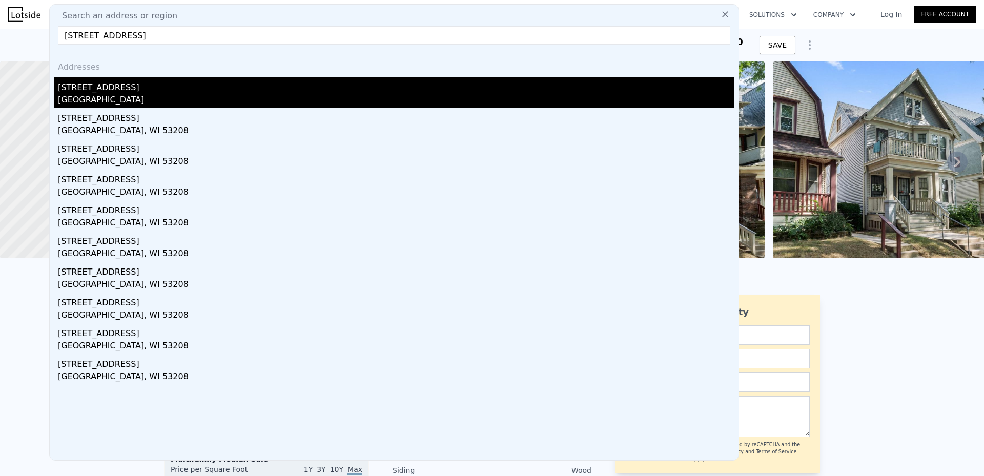
type input "[STREET_ADDRESS]"
click at [115, 94] on div "[STREET_ADDRESS]" at bounding box center [396, 92] width 677 height 31
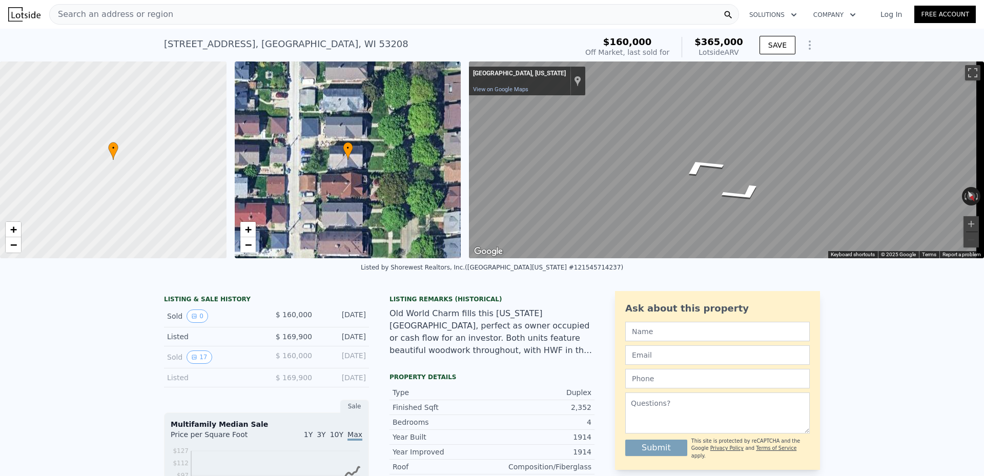
click at [373, 114] on div "• + − • + − ← Move left → Move right ↑ Move up ↓ Move down + Zoom in - Zoom out…" at bounding box center [492, 160] width 984 height 197
click at [458, 119] on div "• + − • + − ← Move left → Move right ↑ Move up ↓ Move down + Zoom in - Zoom out…" at bounding box center [492, 160] width 984 height 197
click at [97, 12] on span "Search an address or region" at bounding box center [112, 14] width 124 height 12
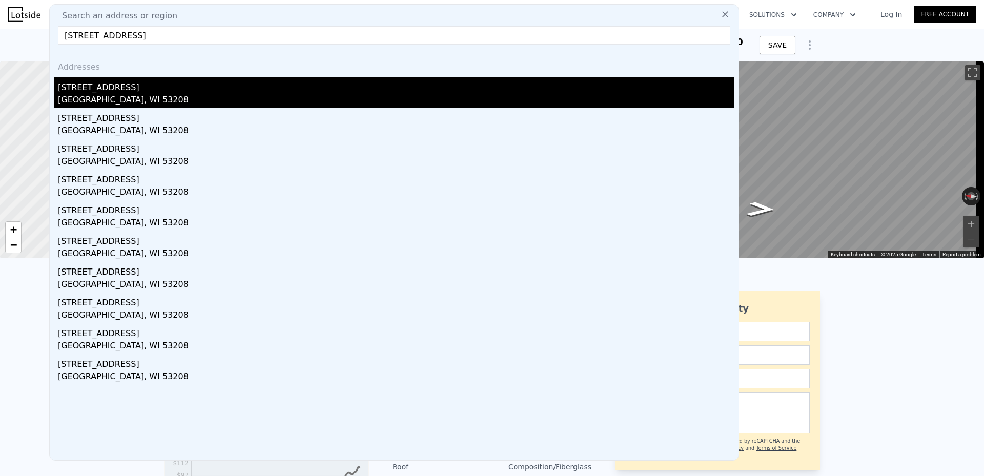
type input "[STREET_ADDRESS]"
click at [89, 87] on div "[STREET_ADDRESS]" at bounding box center [396, 85] width 677 height 16
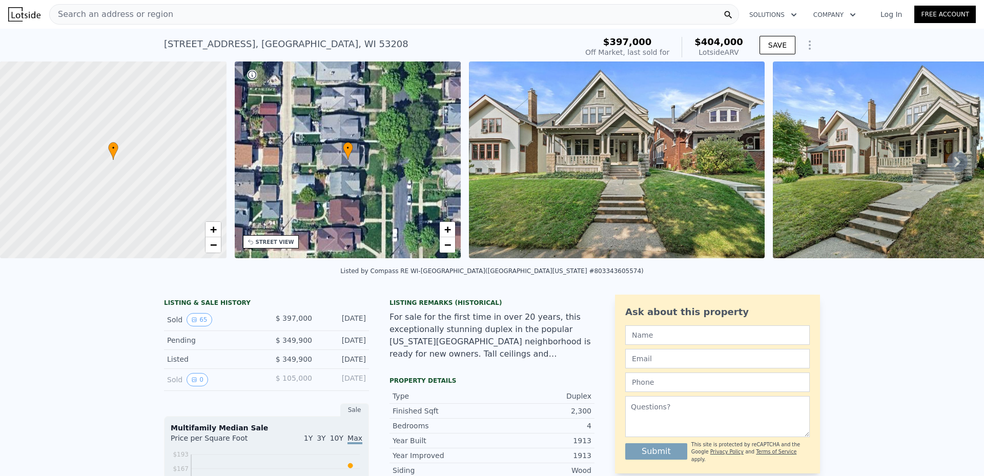
click at [677, 182] on img at bounding box center [617, 160] width 296 height 197
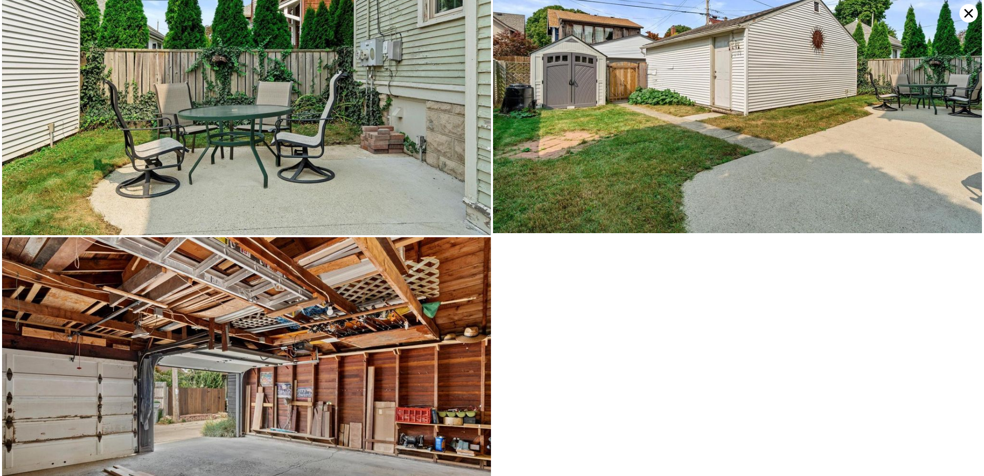
scroll to position [10253, 0]
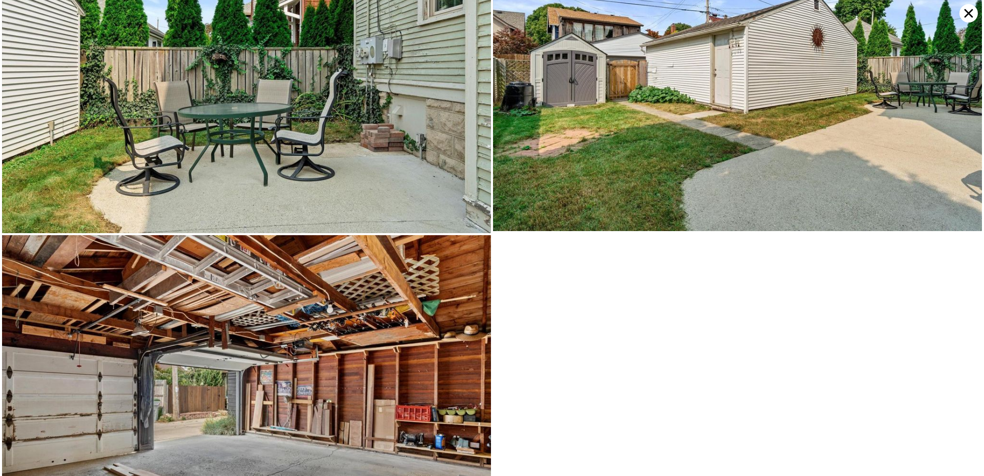
click at [964, 13] on icon at bounding box center [968, 13] width 18 height 18
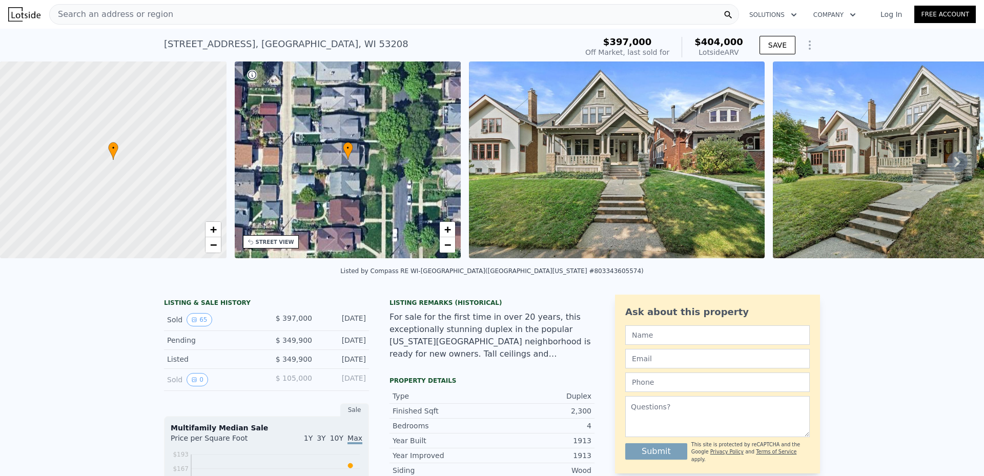
click at [190, 11] on div "Search an address or region" at bounding box center [394, 14] width 690 height 21
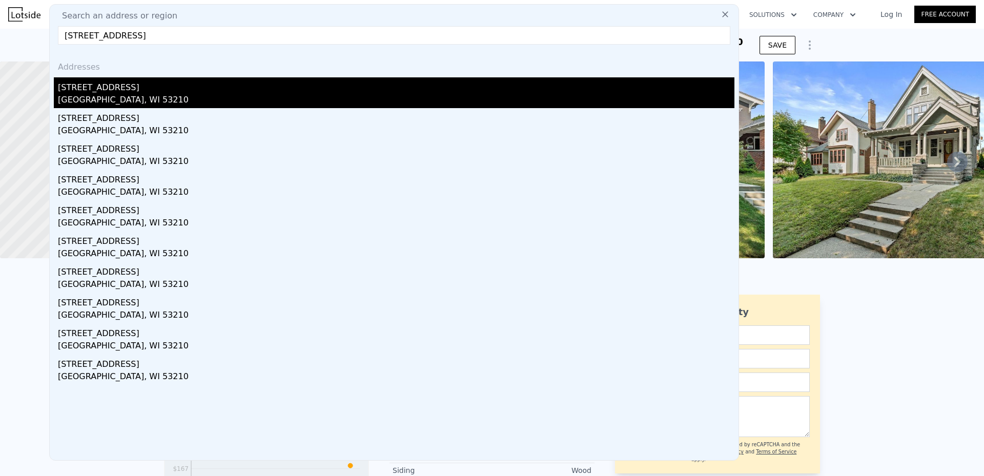
type input "[STREET_ADDRESS]"
click at [128, 93] on div "[STREET_ADDRESS]" at bounding box center [396, 85] width 677 height 16
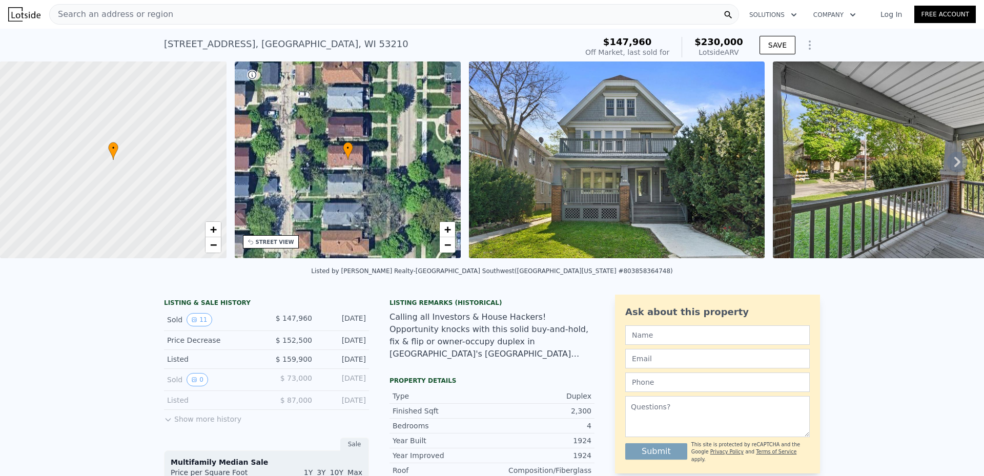
click at [166, 11] on div "Search an address or region" at bounding box center [394, 14] width 690 height 21
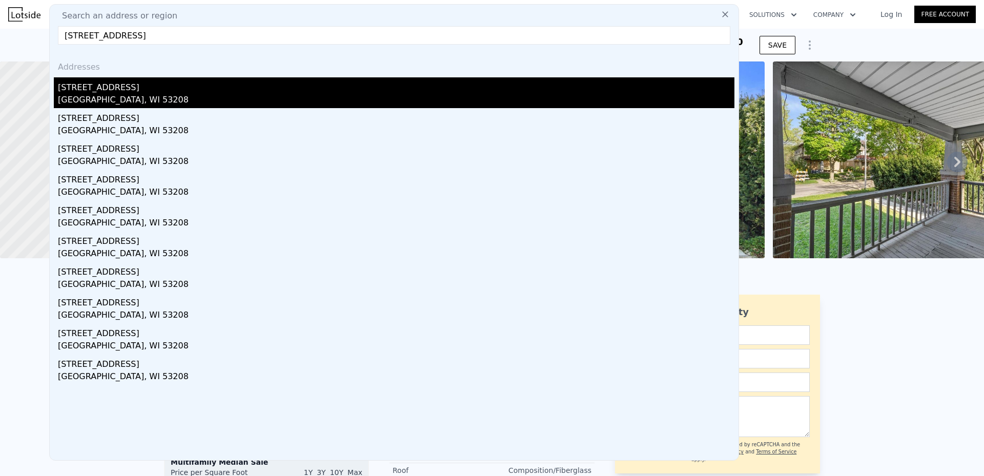
type input "[STREET_ADDRESS]"
click at [96, 83] on div "[STREET_ADDRESS]" at bounding box center [396, 85] width 677 height 16
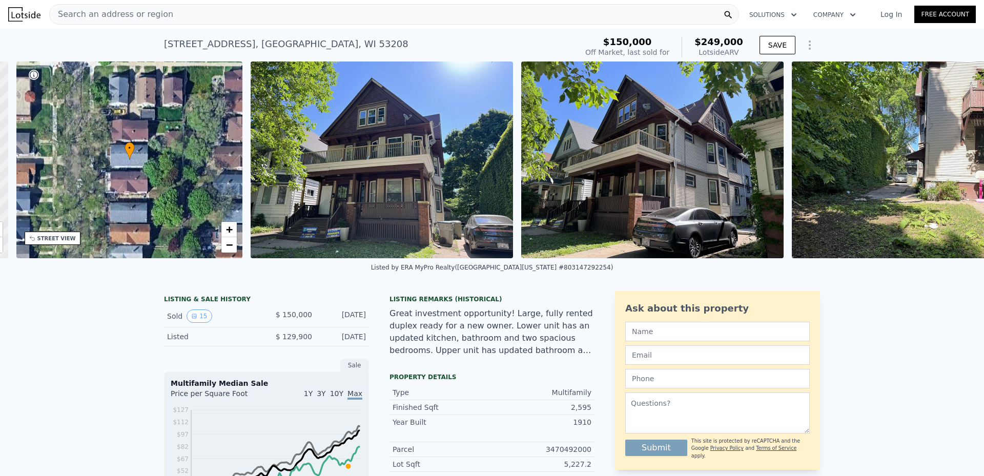
scroll to position [0, 239]
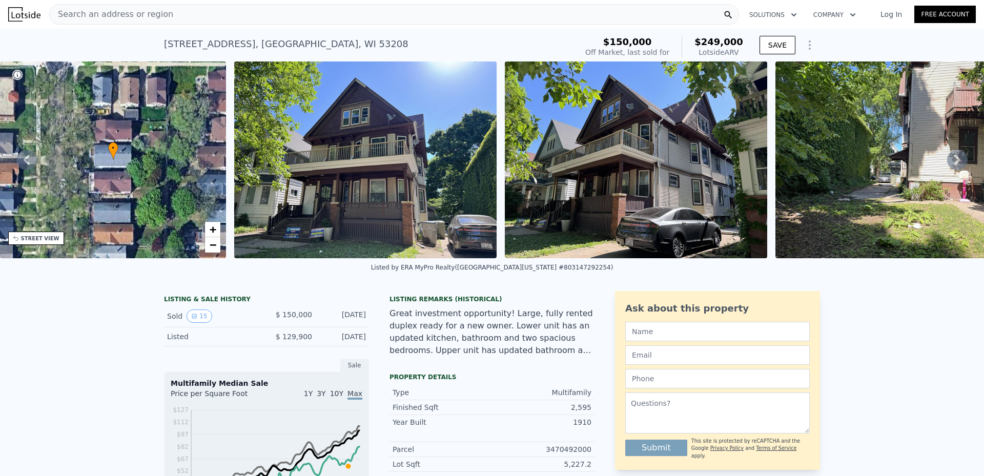
click at [104, 13] on span "Search an address or region" at bounding box center [112, 14] width 124 height 12
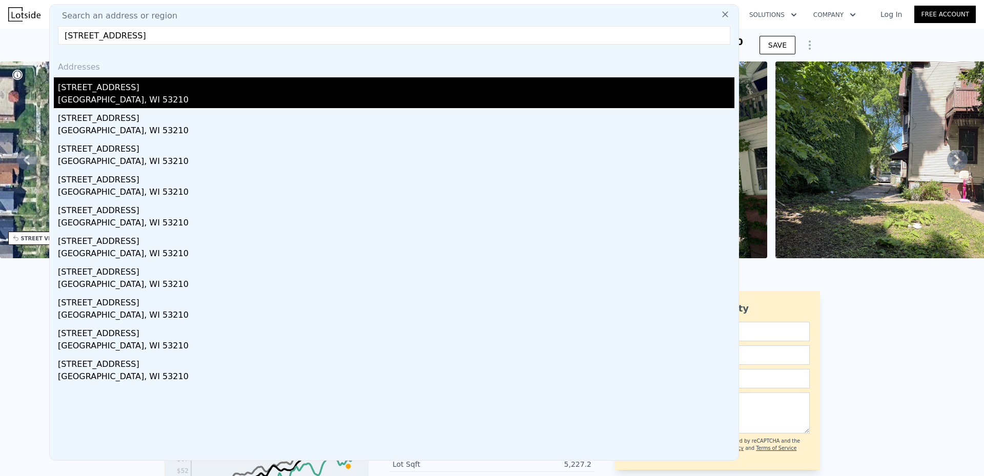
type input "[STREET_ADDRESS]"
click at [108, 92] on div "[STREET_ADDRESS]" at bounding box center [396, 85] width 677 height 16
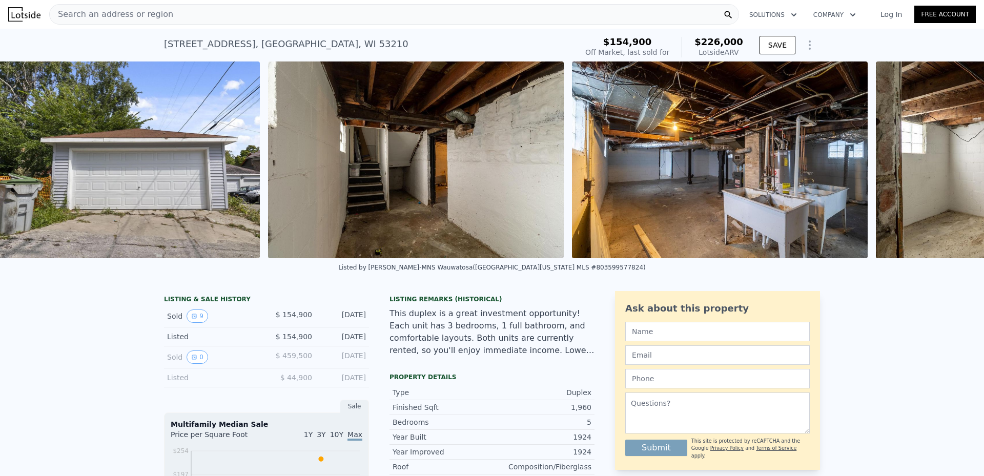
scroll to position [0, 1954]
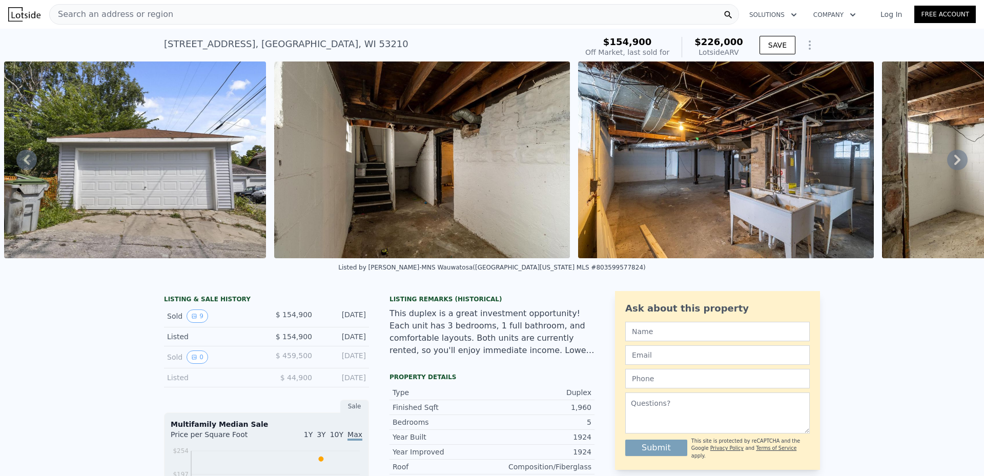
click at [151, 12] on span "Search an address or region" at bounding box center [112, 14] width 124 height 12
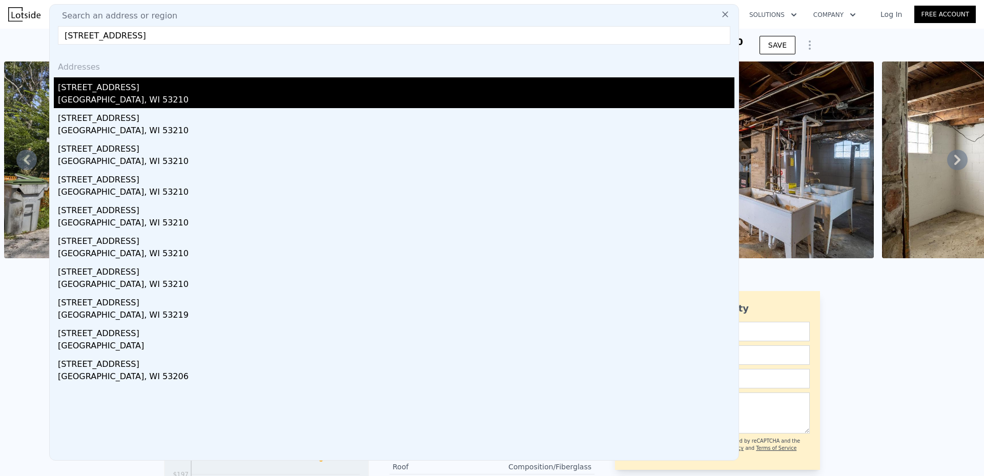
type input "[STREET_ADDRESS]"
click at [113, 87] on div "[STREET_ADDRESS]" at bounding box center [396, 85] width 677 height 16
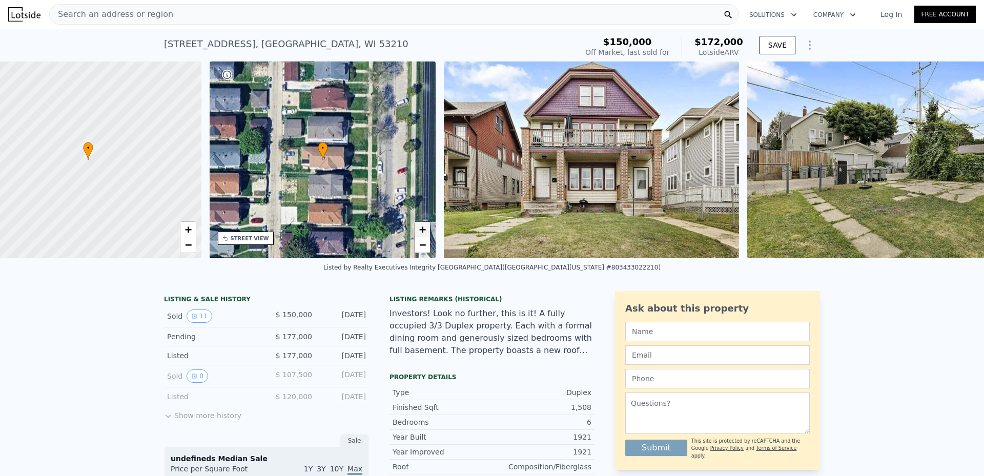
scroll to position [0, 4]
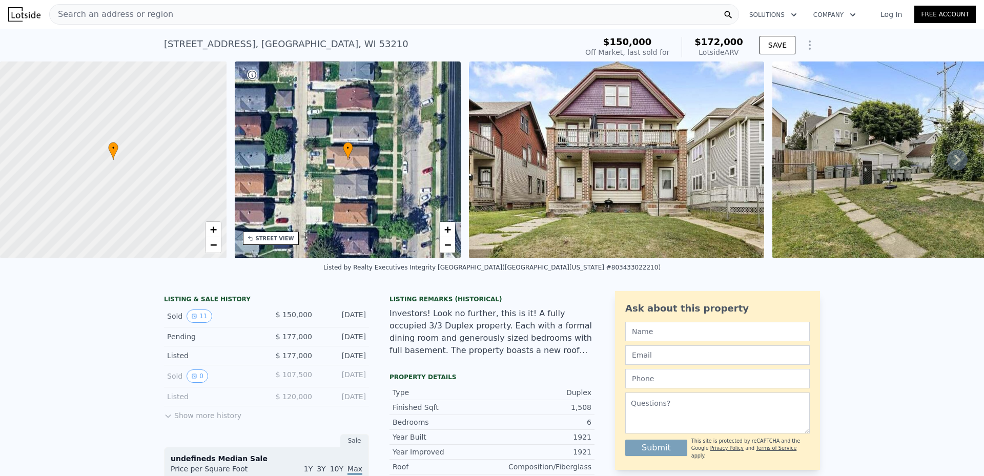
click at [647, 13] on div "Search an address or region" at bounding box center [394, 14] width 690 height 21
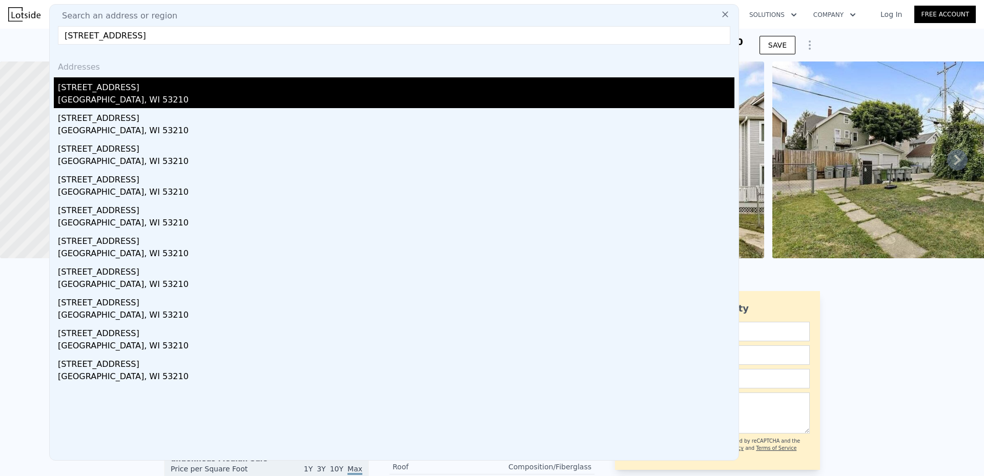
type input "[STREET_ADDRESS]"
click at [126, 83] on div "[STREET_ADDRESS]" at bounding box center [396, 85] width 677 height 16
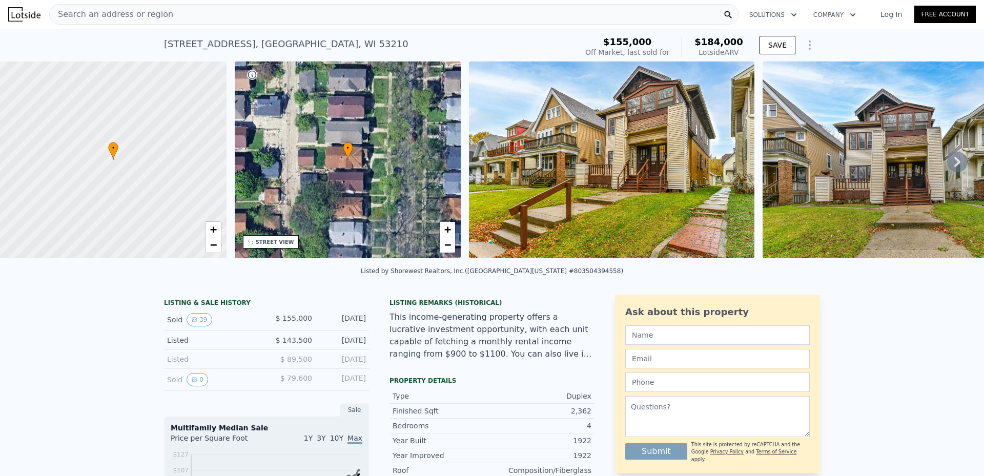
click at [622, 180] on img at bounding box center [611, 160] width 285 height 197
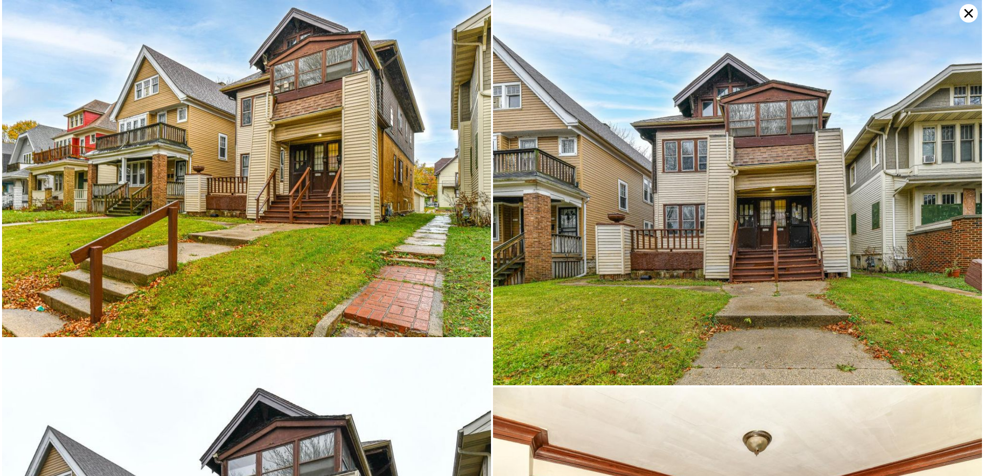
click at [963, 14] on icon at bounding box center [968, 13] width 18 height 18
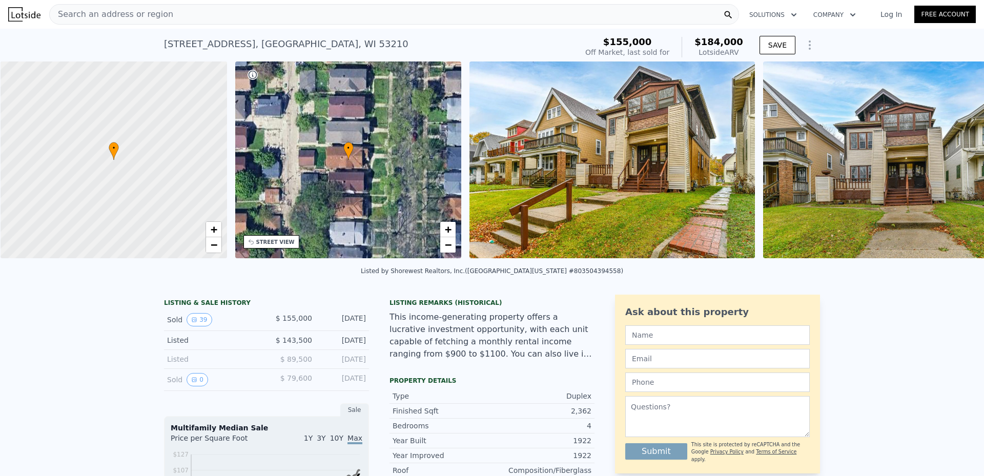
scroll to position [0, 4]
